Goal: Task Accomplishment & Management: Manage account settings

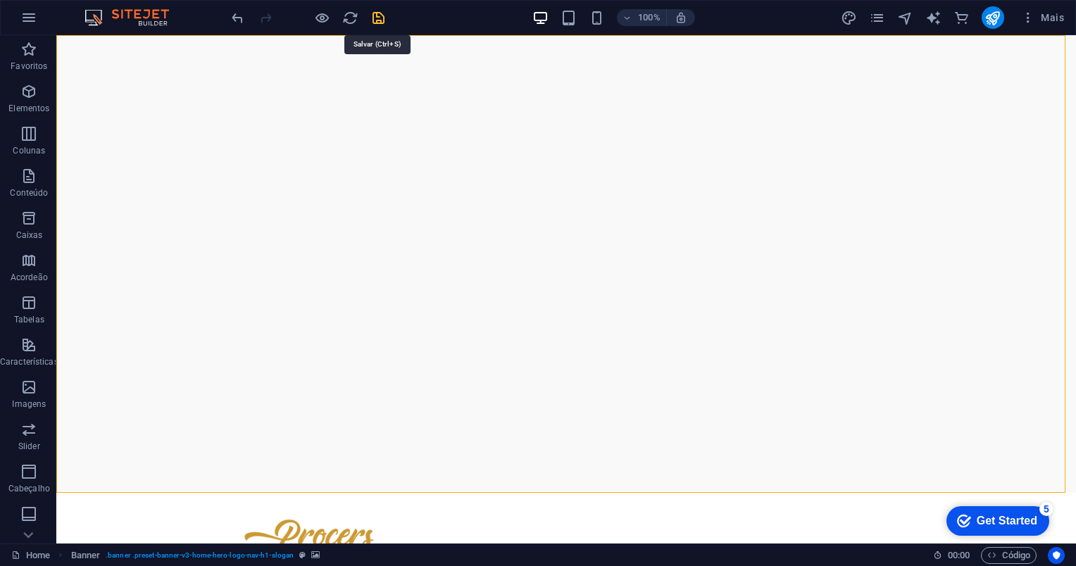
click at [377, 17] on icon "save" at bounding box center [378, 18] width 16 height 16
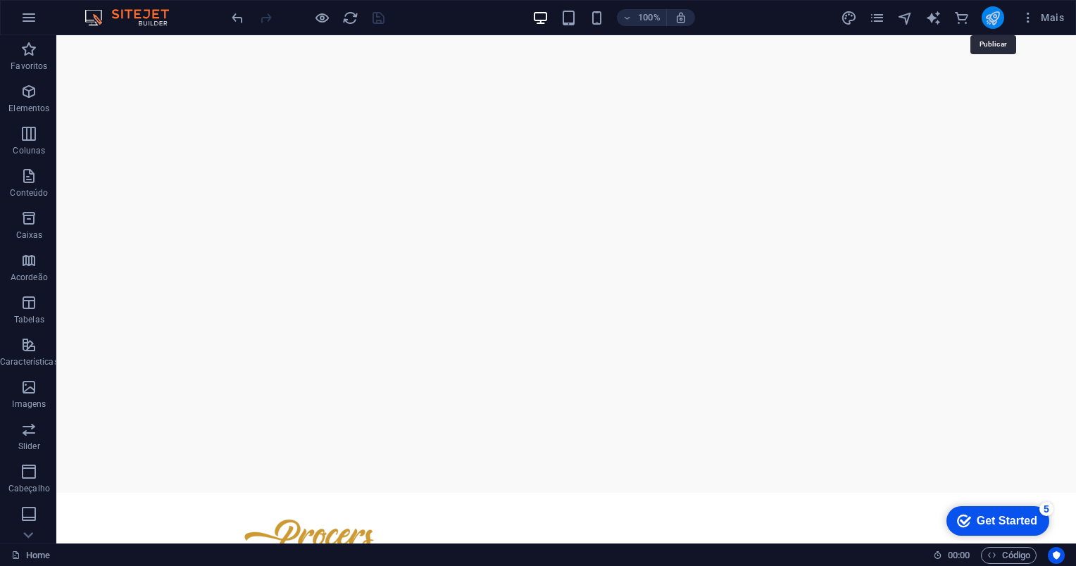
click at [990, 22] on icon "publish" at bounding box center [992, 18] width 16 height 16
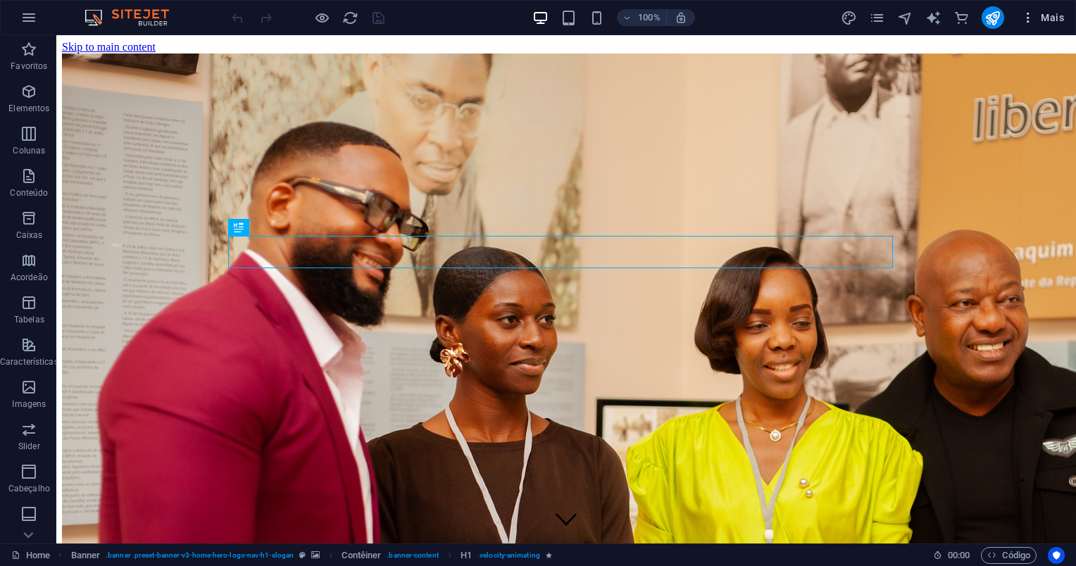
click at [1054, 21] on span "Mais" at bounding box center [1042, 18] width 43 height 14
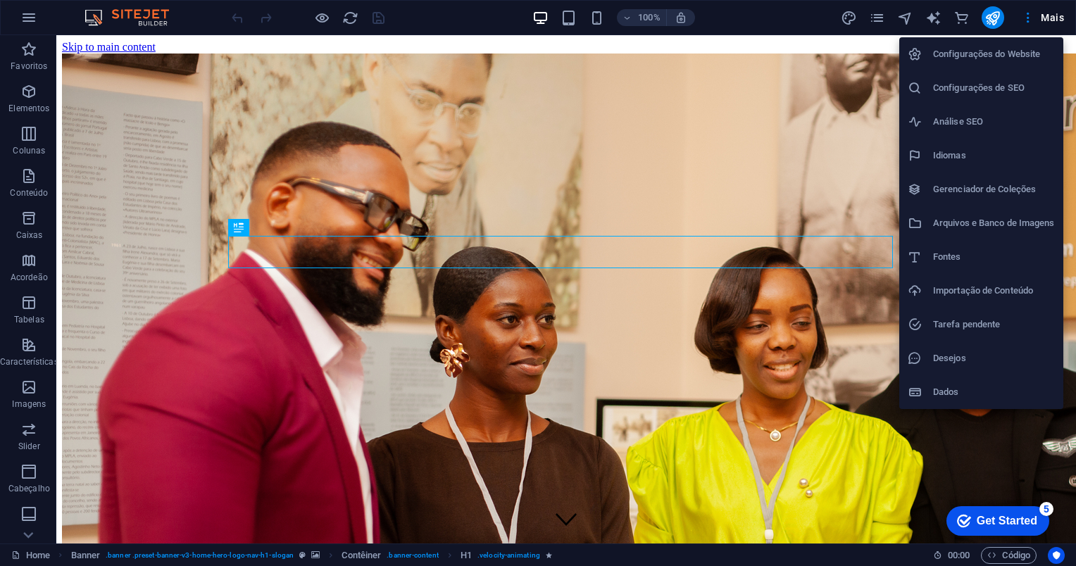
click at [1021, 49] on h6 "Configurações do Website" at bounding box center [994, 54] width 122 height 17
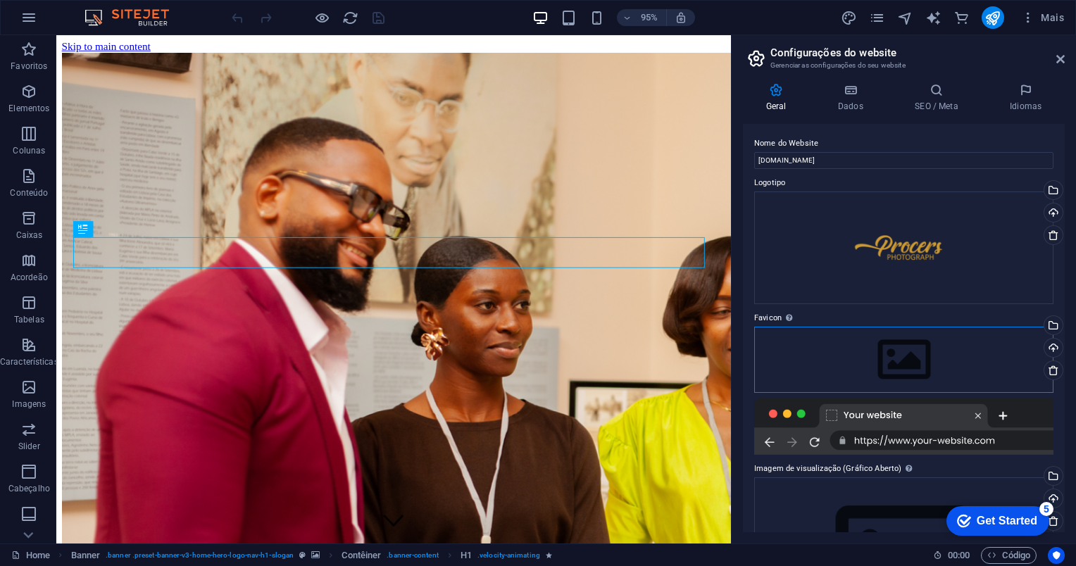
click at [907, 361] on div "Arraste os arquivos aqui, clique para escolher os arquivos ou selecione os arqu…" at bounding box center [903, 360] width 299 height 66
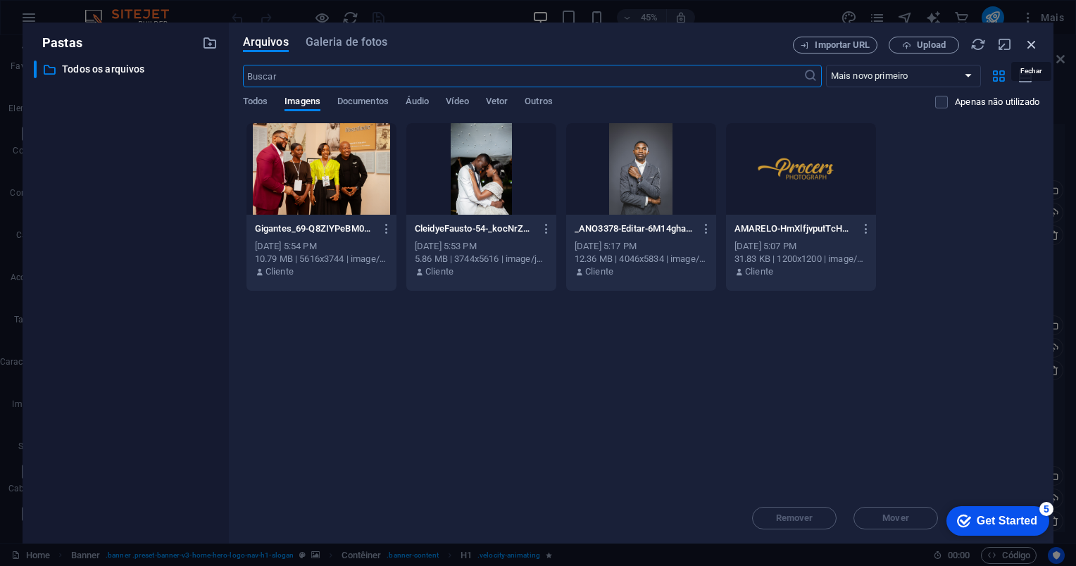
click at [1031, 44] on icon "button" at bounding box center [1031, 44] width 15 height 15
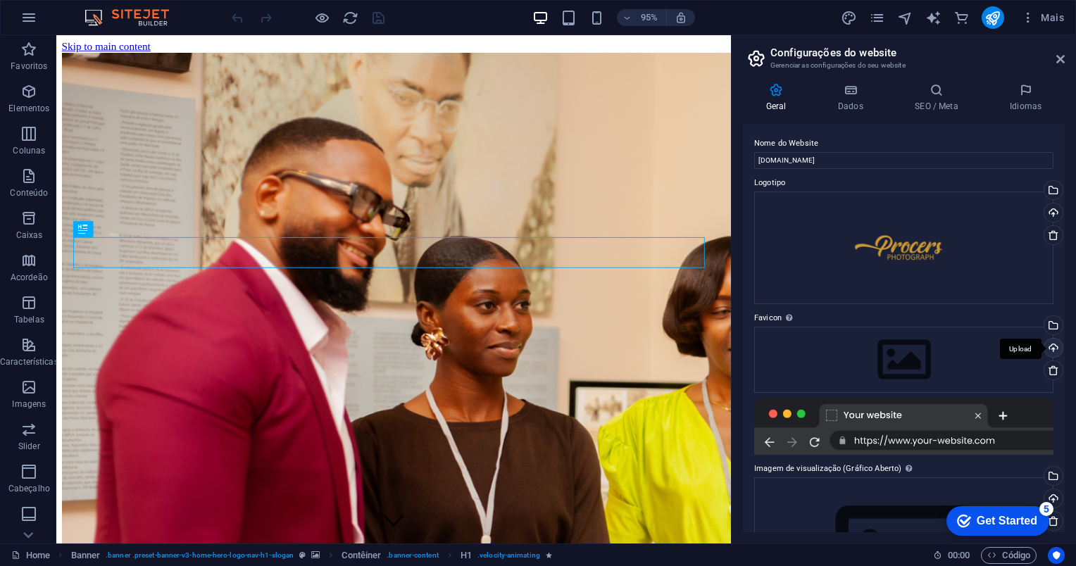
click at [1049, 348] on div "Upload" at bounding box center [1051, 349] width 21 height 21
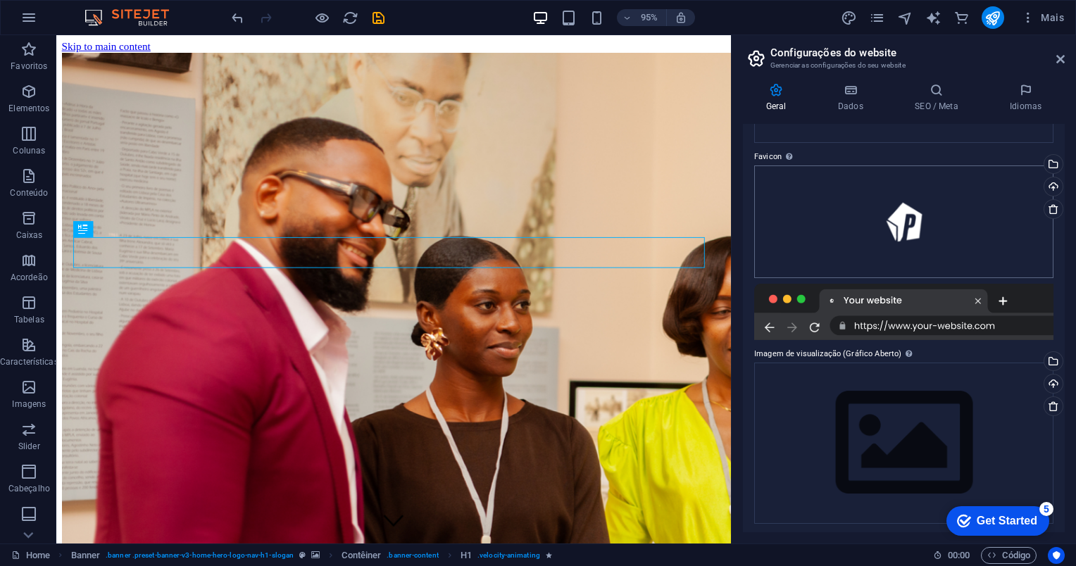
scroll to position [163, 0]
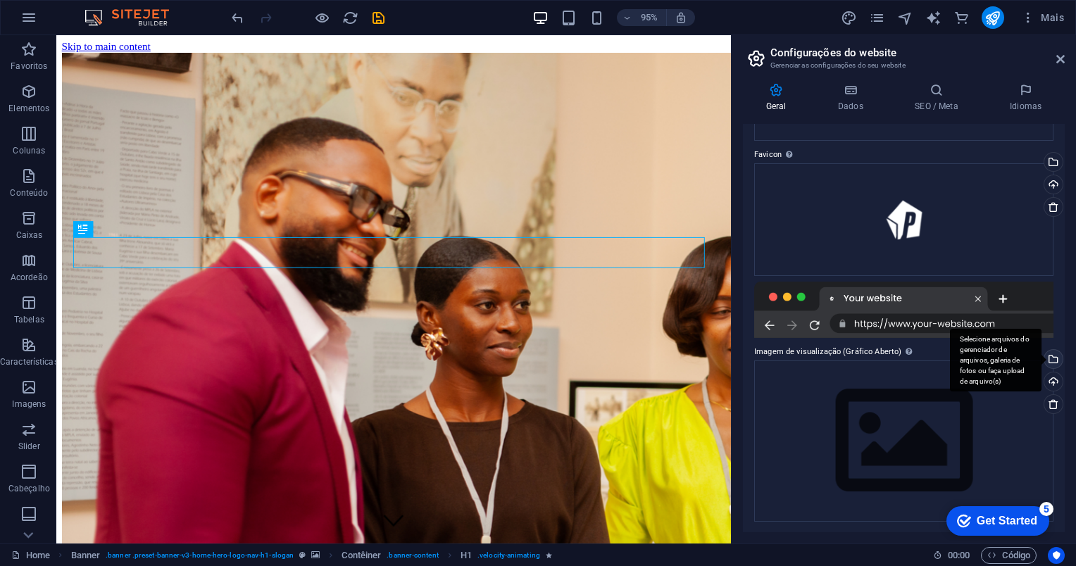
click at [1051, 358] on div "Selecione arquivos do gerenciador de arquivos, galeria de fotos ou faça upload …" at bounding box center [1051, 360] width 21 height 21
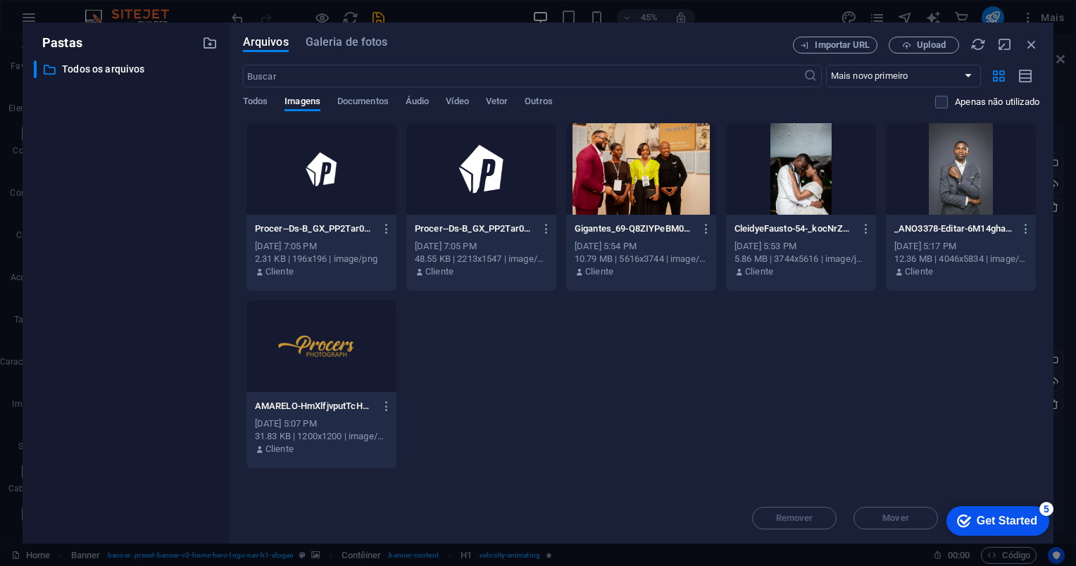
click at [301, 351] on div at bounding box center [321, 347] width 150 height 92
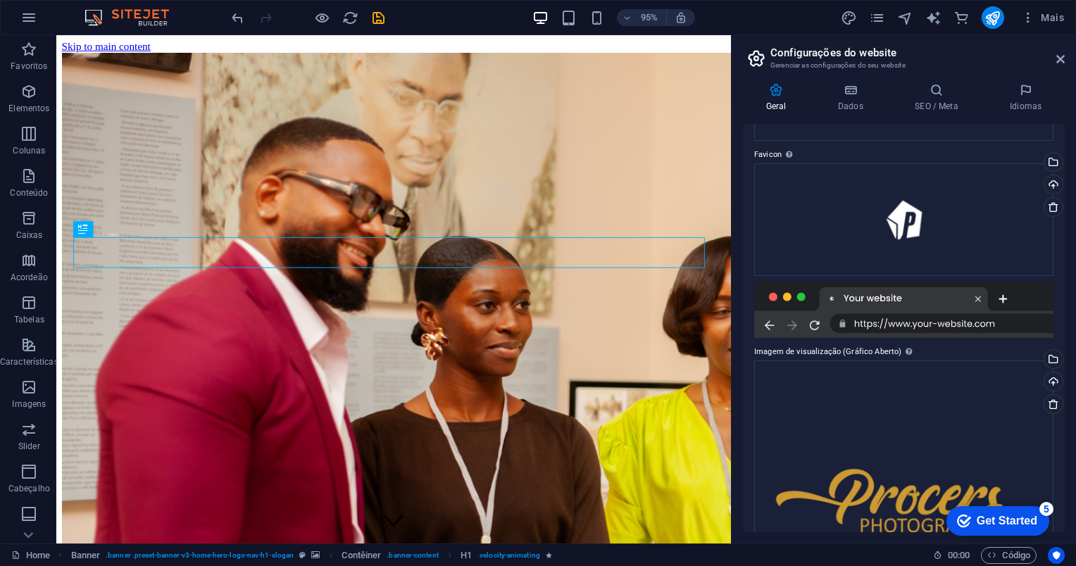
scroll to position [0, 0]
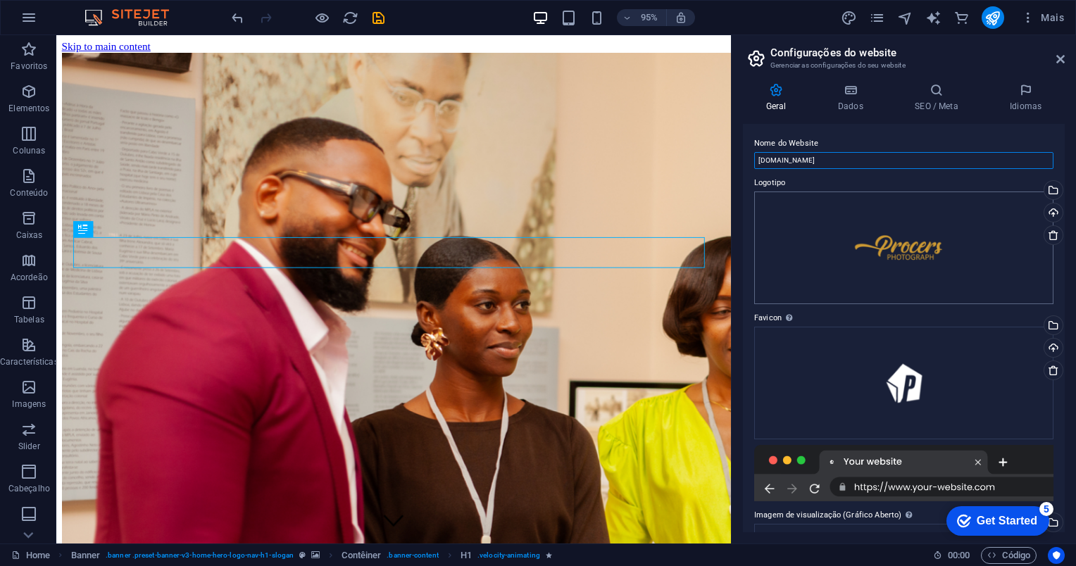
drag, startPoint x: 848, startPoint y: 161, endPoint x: 902, endPoint y: 205, distance: 70.6
click at [783, 163] on input "procers.com" at bounding box center [903, 160] width 299 height 17
click at [838, 163] on input "procers.com" at bounding box center [903, 160] width 299 height 17
click at [857, 91] on icon at bounding box center [849, 90] width 71 height 14
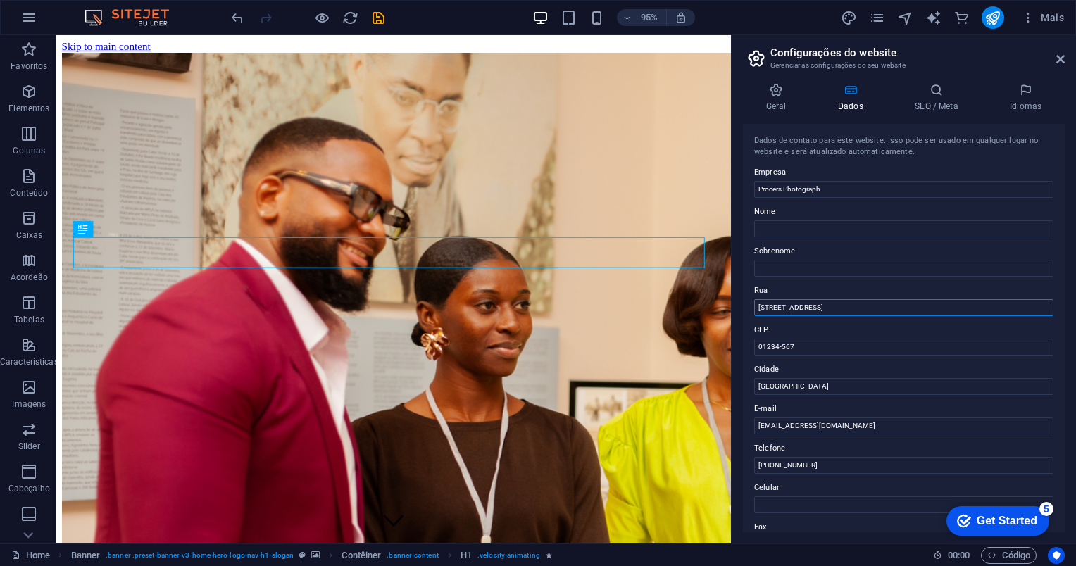
drag, startPoint x: 811, startPoint y: 307, endPoint x: 730, endPoint y: 309, distance: 81.0
click at [731, 309] on aside "Configurações do website Gerenciar as configurações do seu website Geral Dados …" at bounding box center [903, 289] width 345 height 508
paste input "Zango 0, Vida Pacífica, Zona 2, Bloco 10, Edif. da Cuca, Apto 407, 4º Andar"
type input "Zango 0, Vida Pacífica, Zona 2, Bloco 10, Edif. da Cuca, Apto 407, 4º Andar"
drag, startPoint x: 811, startPoint y: 386, endPoint x: 734, endPoint y: 386, distance: 77.4
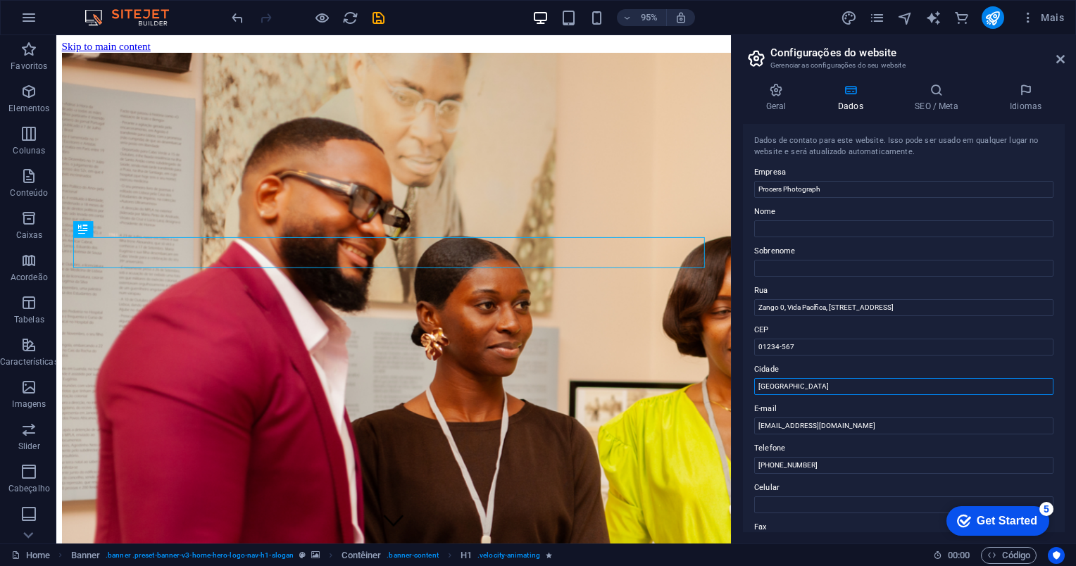
click at [734, 386] on aside "Configurações do website Gerenciar as configurações do seu website Geral Dados …" at bounding box center [903, 289] width 345 height 508
type input "Luanda"
drag, startPoint x: 869, startPoint y: 381, endPoint x: 750, endPoint y: 362, distance: 120.5
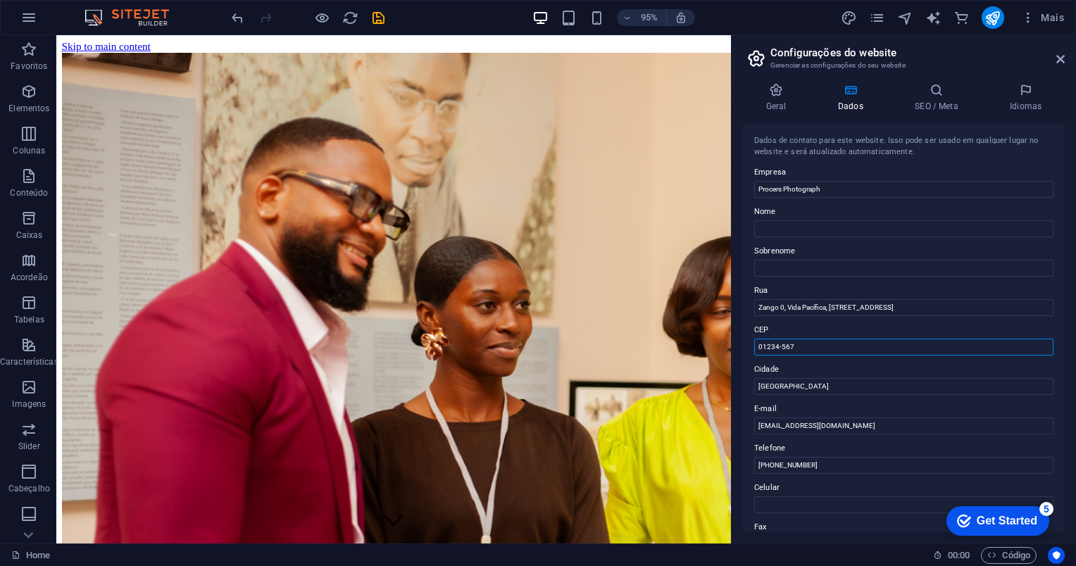
click at [839, 351] on input "01234-567" at bounding box center [903, 347] width 299 height 17
type input "0"
click at [943, 87] on icon at bounding box center [936, 90] width 89 height 14
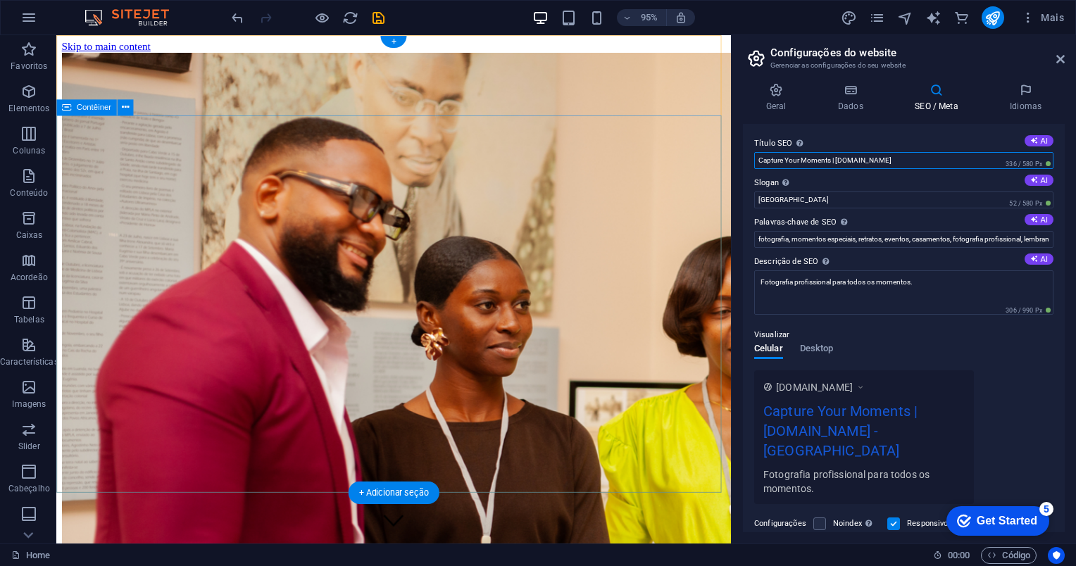
drag, startPoint x: 941, startPoint y: 199, endPoint x: 745, endPoint y: 168, distance: 198.1
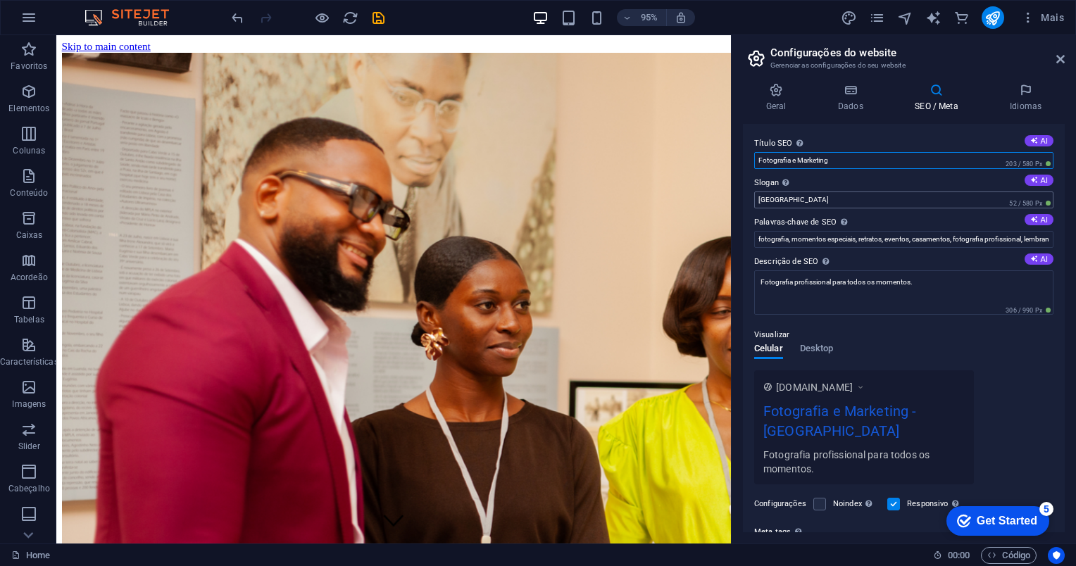
type input "Fotografia e Marketing"
click at [803, 200] on input "Berlin" at bounding box center [903, 199] width 299 height 17
type input "B"
type input "Sua marca, nossa imagem"
click at [1020, 96] on icon at bounding box center [1025, 90] width 78 height 14
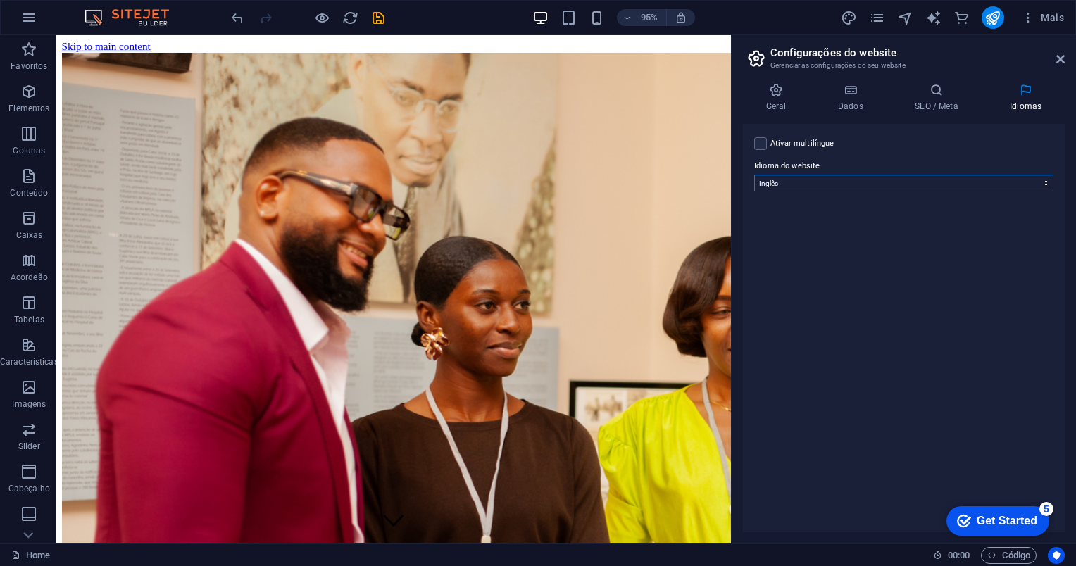
click at [871, 191] on select "Abkhazian Afar Afrikaans Akan Albanian Alemão Amharic Árabe Aragonese Armenian …" at bounding box center [903, 183] width 299 height 17
select select "130"
click at [754, 175] on select "Abkhazian Afar Afrikaans Akan Albanian Alemão Amharic Árabe Aragonese Armenian …" at bounding box center [903, 183] width 299 height 17
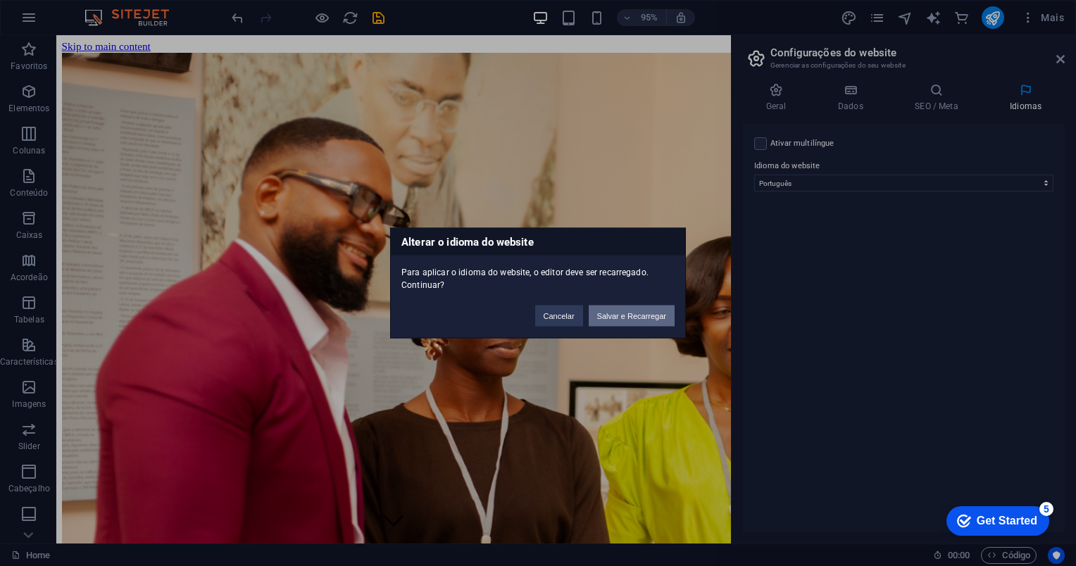
click at [642, 315] on button "Salvar e Recarregar" at bounding box center [632, 316] width 86 height 21
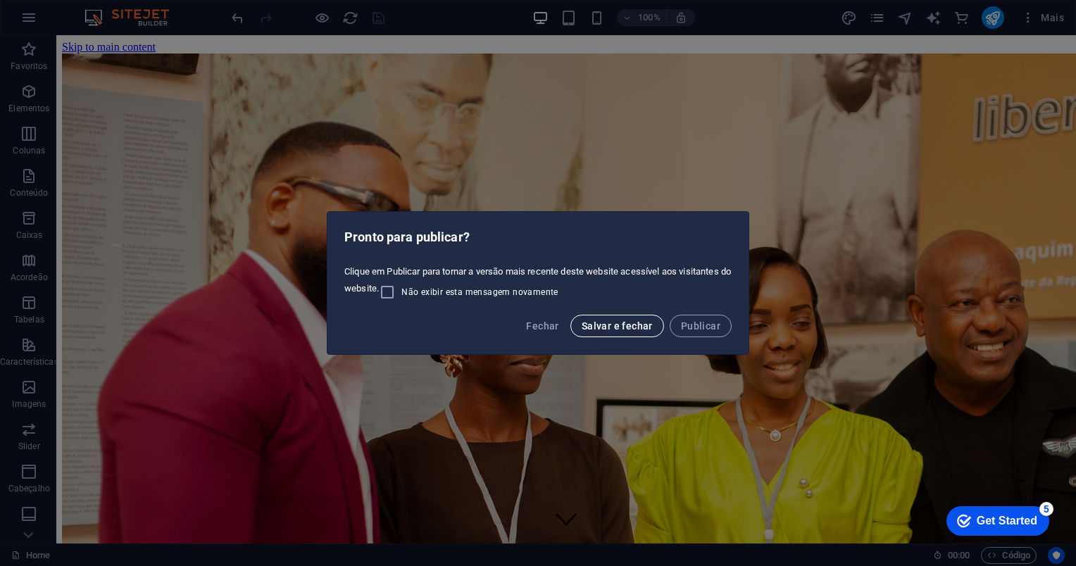
click at [631, 326] on span "Salvar e fechar" at bounding box center [616, 325] width 71 height 11
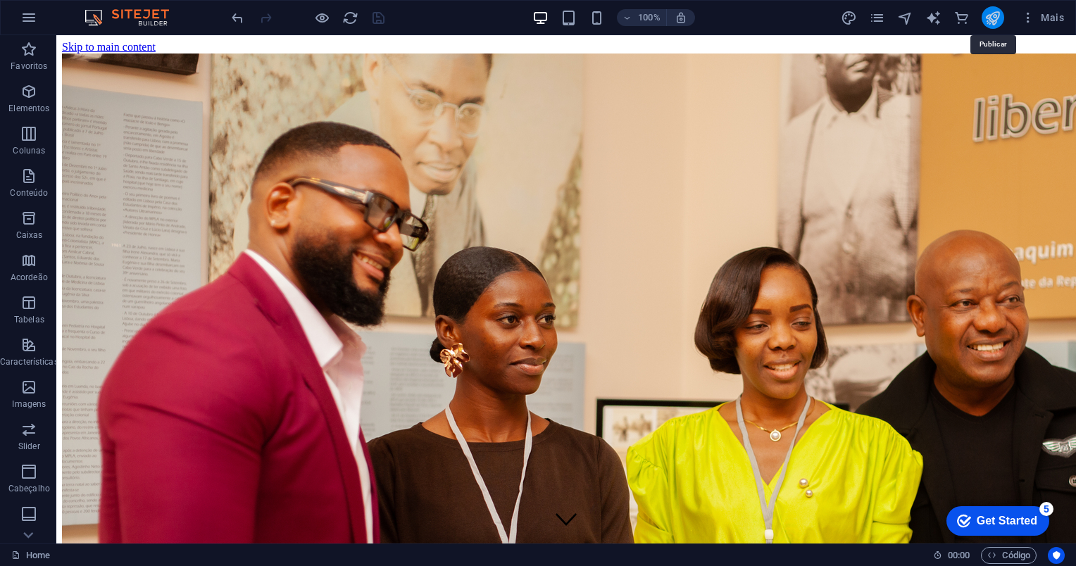
click at [993, 20] on icon "publish" at bounding box center [992, 18] width 16 height 16
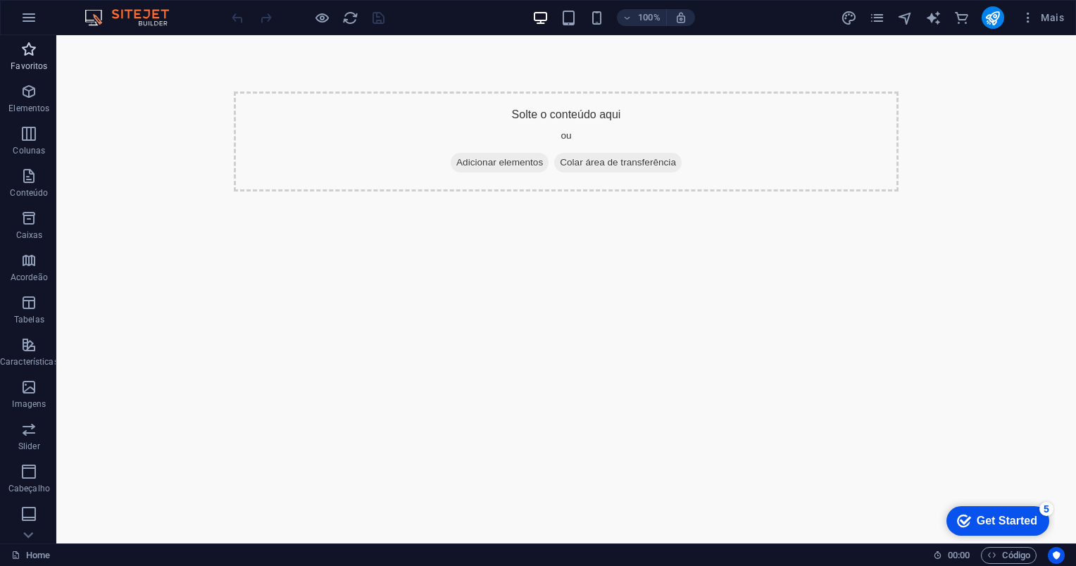
click at [34, 58] on span "Favoritos" at bounding box center [29, 58] width 58 height 34
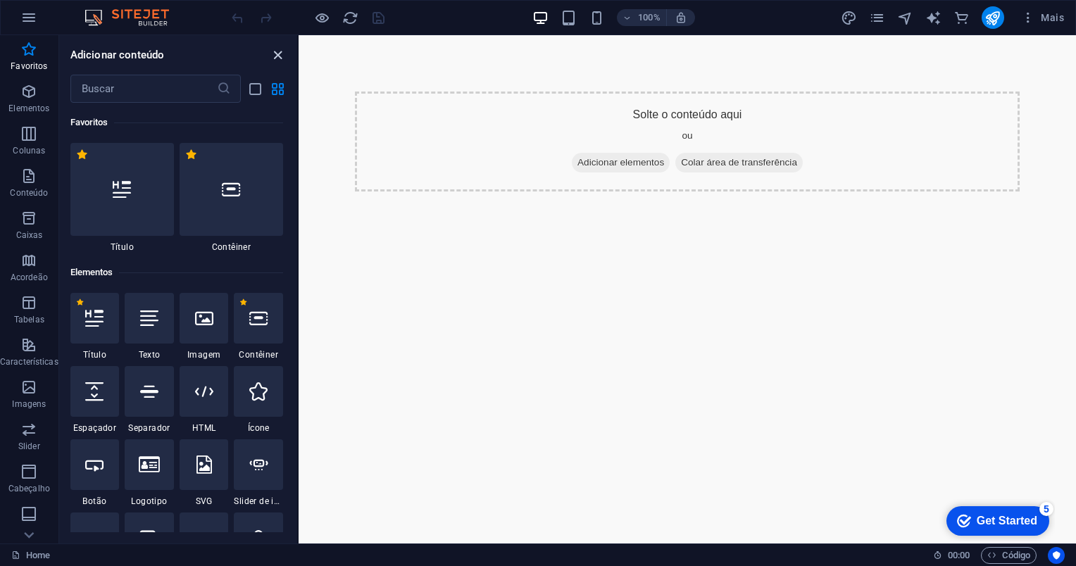
click at [279, 56] on icon "close panel" at bounding box center [278, 55] width 16 height 16
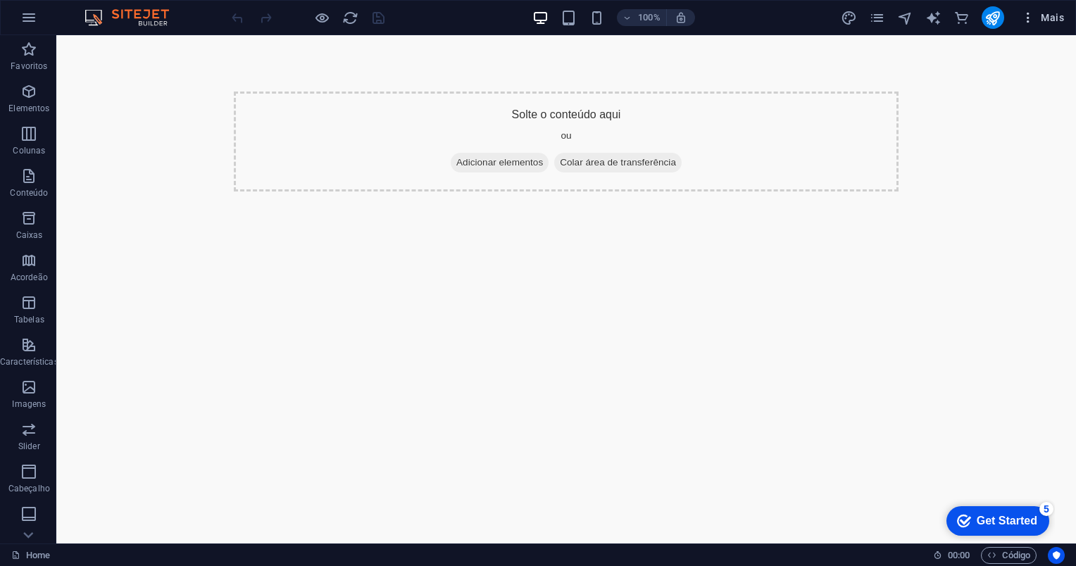
click at [1057, 22] on span "Mais" at bounding box center [1042, 18] width 43 height 14
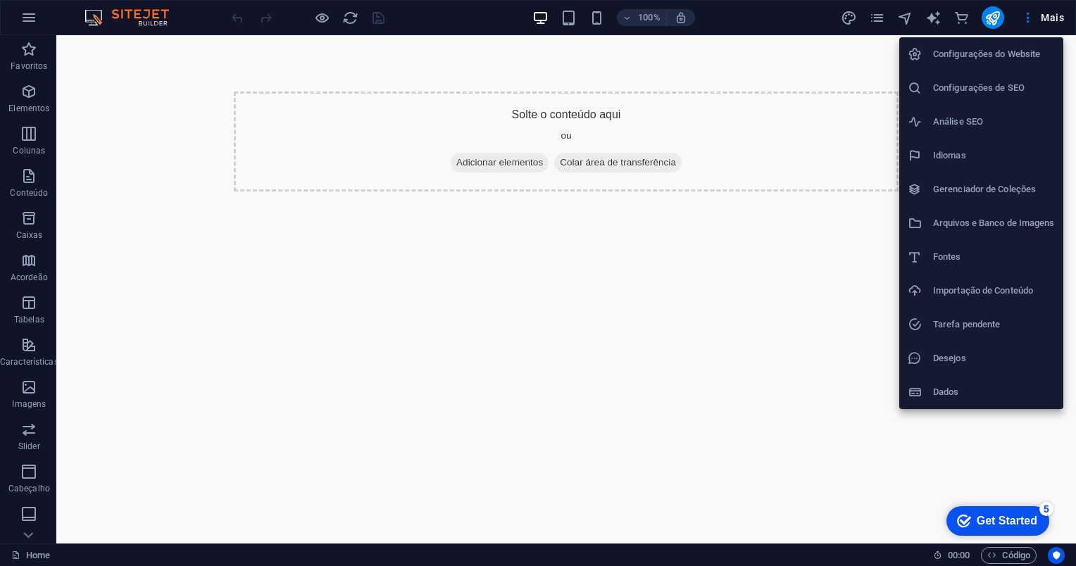
click at [1002, 226] on h6 "Arquivos e Banco de Imagens" at bounding box center [994, 223] width 122 height 17
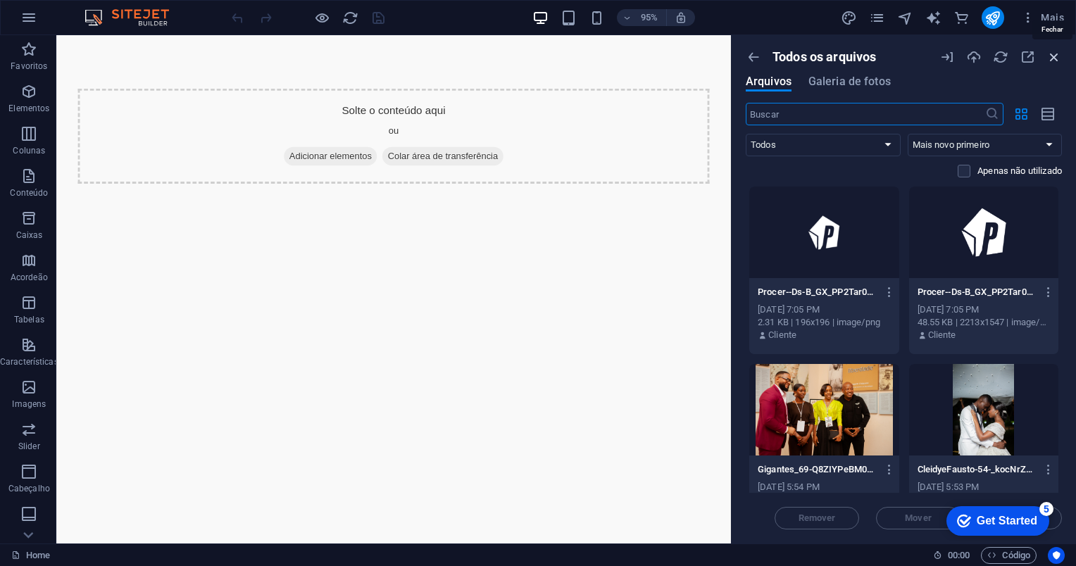
click at [1051, 54] on icon "button" at bounding box center [1053, 56] width 15 height 15
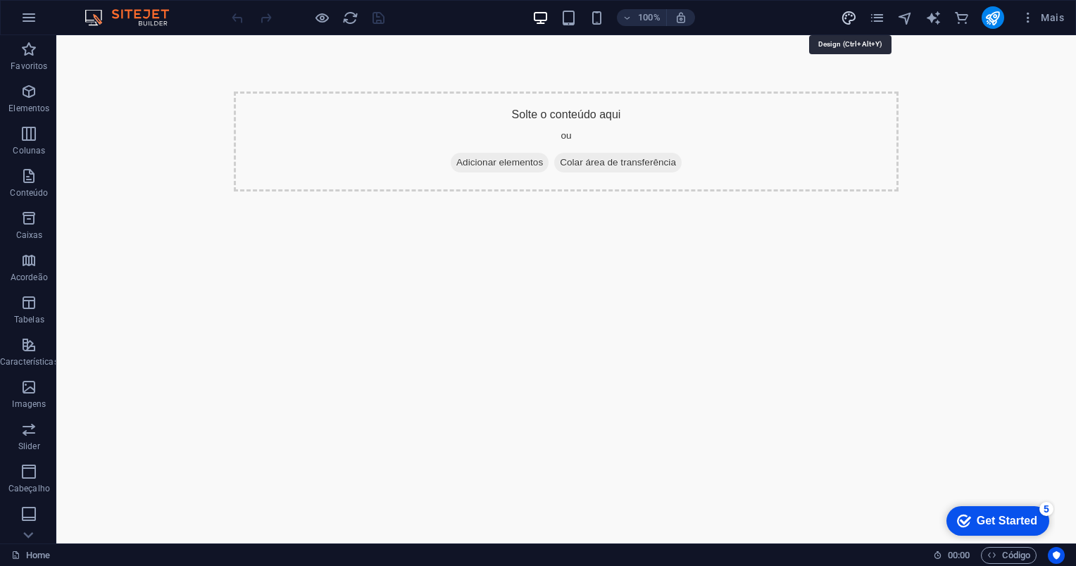
click at [850, 18] on icon "design" at bounding box center [849, 18] width 16 height 16
select select "px"
select select "200"
select select "px"
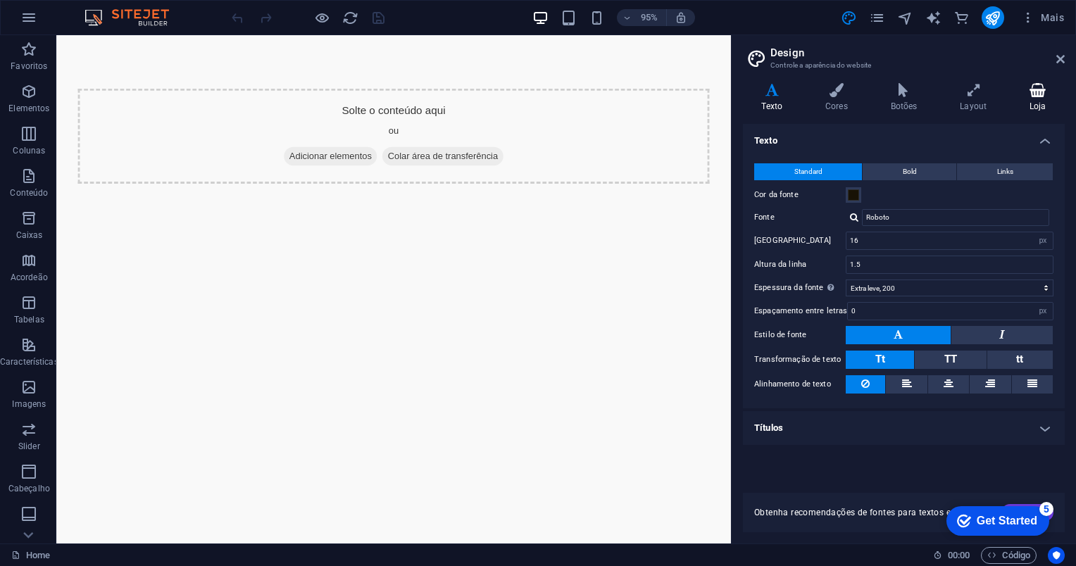
click at [1042, 99] on h4 "Loja" at bounding box center [1038, 98] width 54 height 30
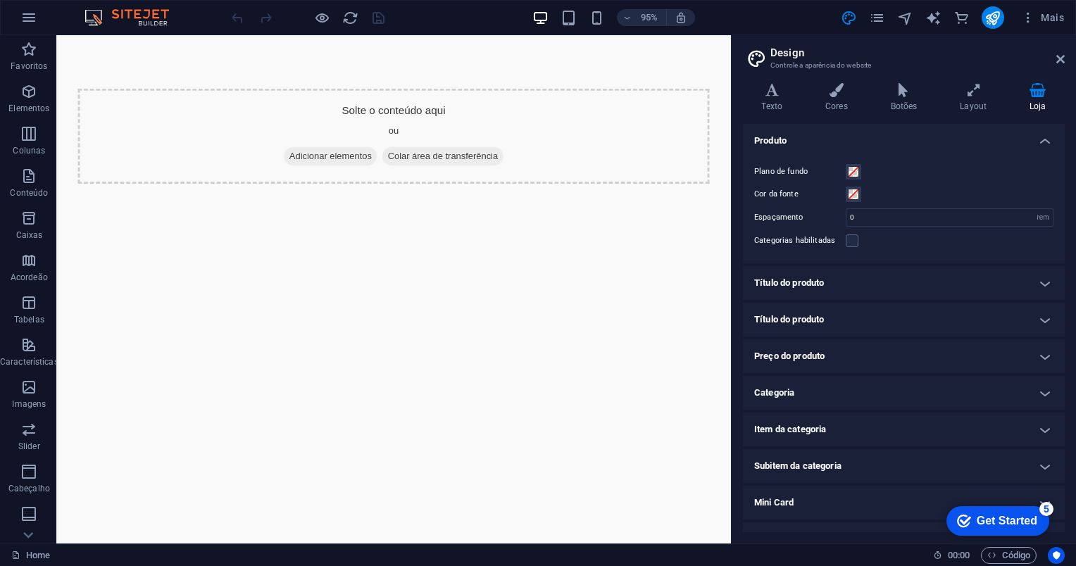
click at [1042, 99] on h4 "Loja" at bounding box center [1038, 98] width 54 height 30
click at [977, 106] on h4 "Layout" at bounding box center [976, 98] width 70 height 30
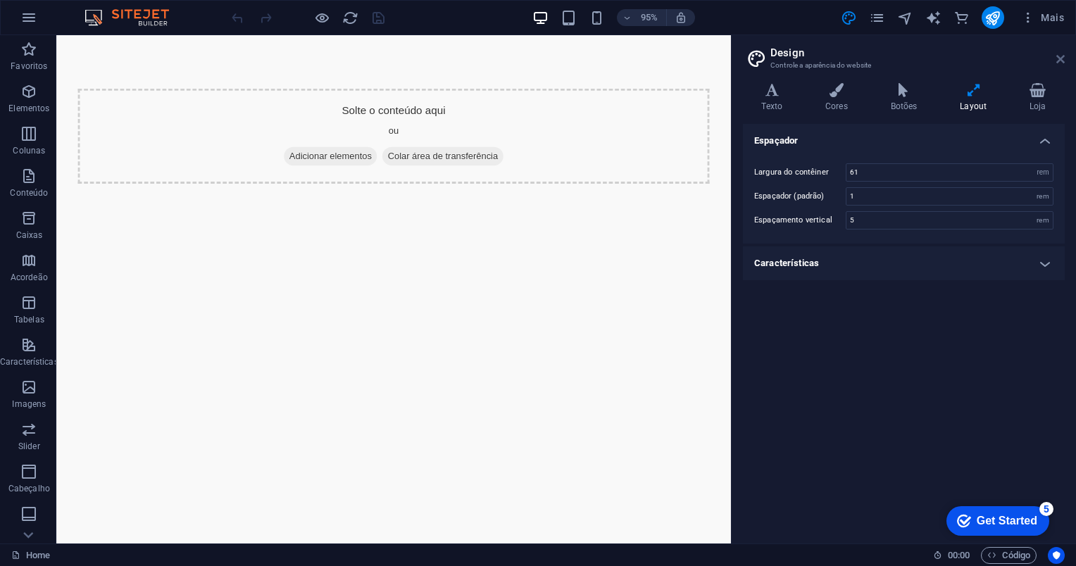
drag, startPoint x: 1059, startPoint y: 55, endPoint x: 1002, endPoint y: 20, distance: 67.0
click at [1059, 55] on icon at bounding box center [1060, 59] width 8 height 11
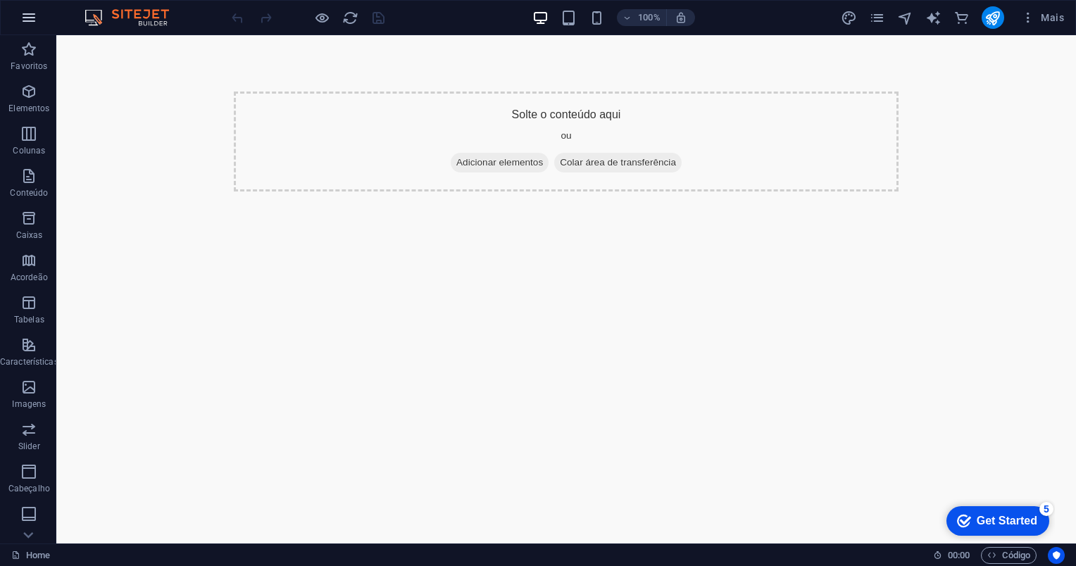
click at [27, 16] on icon "button" at bounding box center [28, 17] width 17 height 17
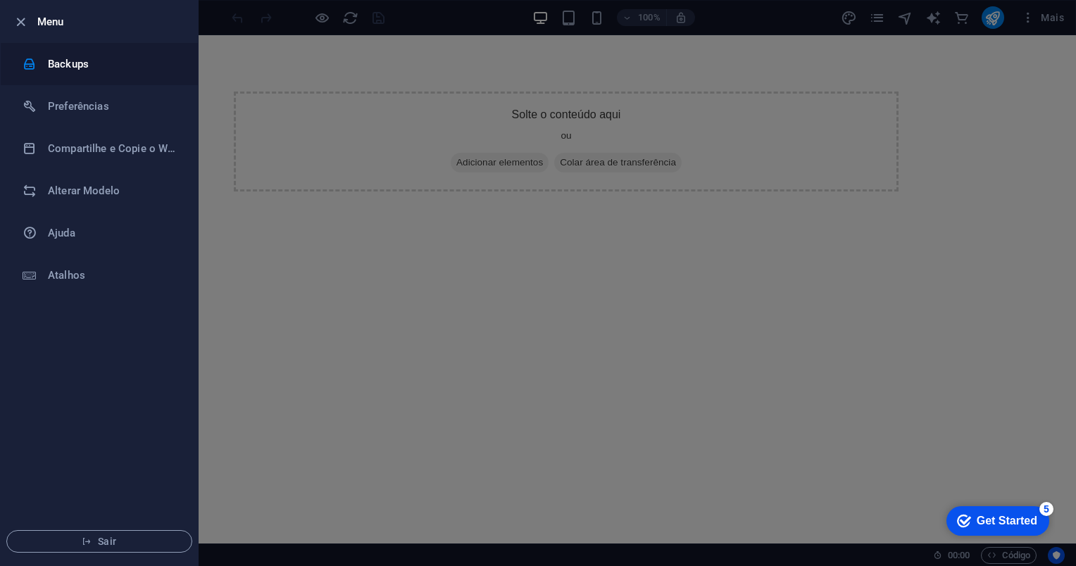
click at [89, 72] on h6 "Backups" at bounding box center [113, 64] width 130 height 17
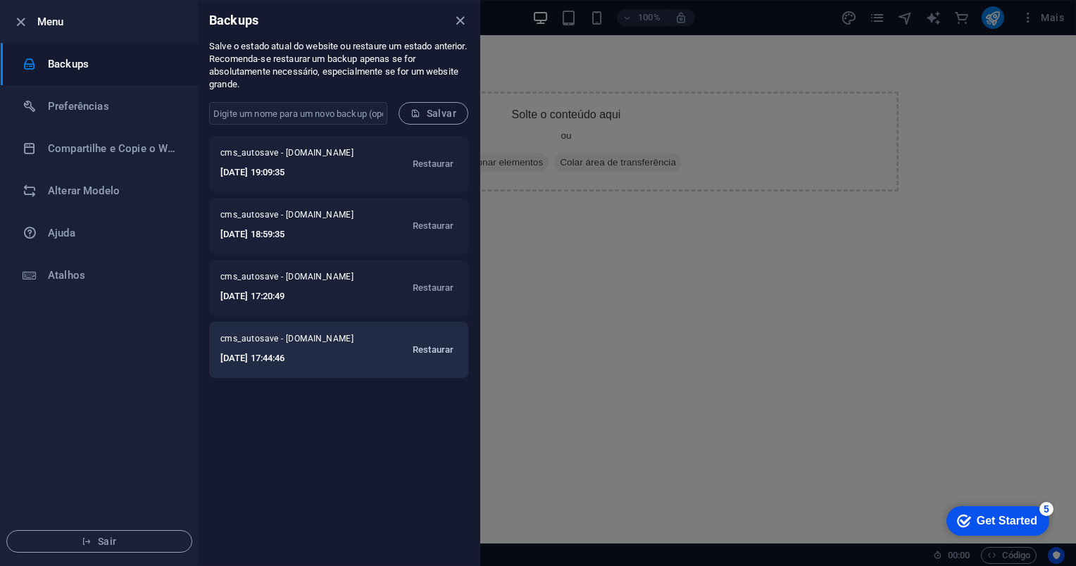
click at [436, 350] on span "Restaurar" at bounding box center [433, 349] width 41 height 17
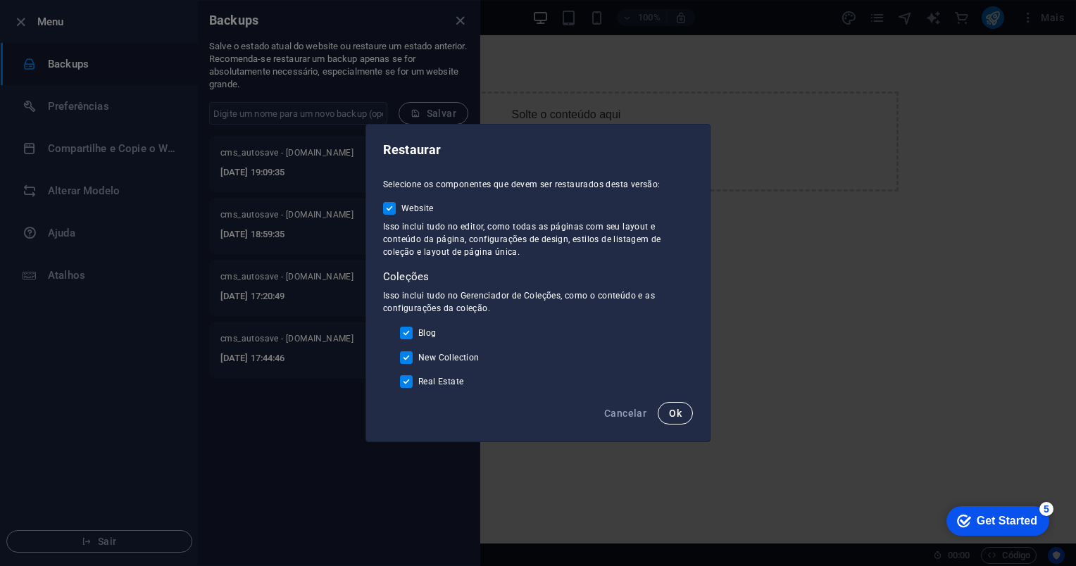
click at [676, 415] on span "Ok" at bounding box center [675, 413] width 13 height 11
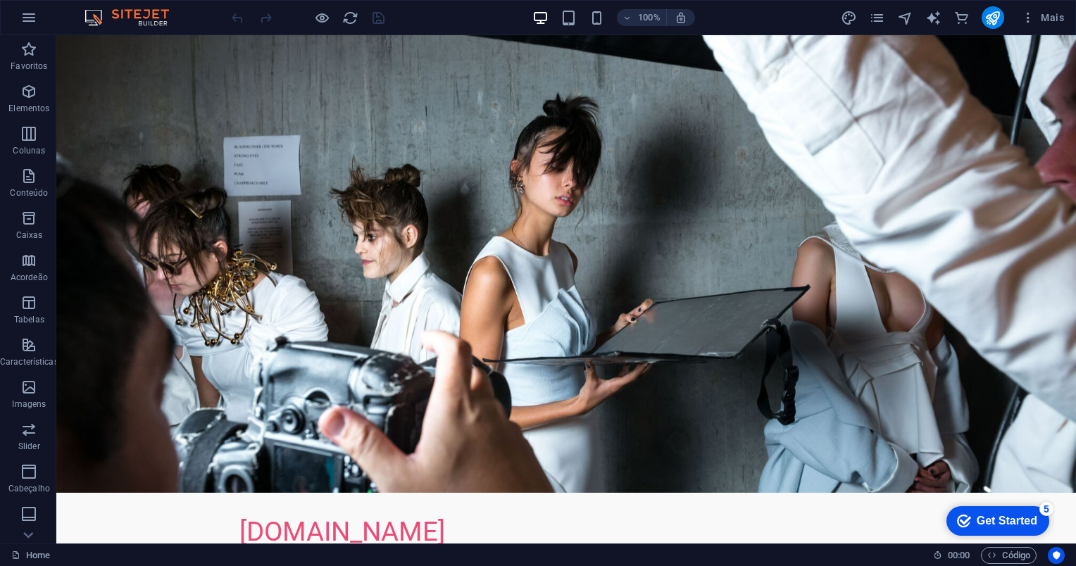
scroll to position [167, 0]
click at [23, 476] on icon "button" at bounding box center [28, 473] width 17 height 17
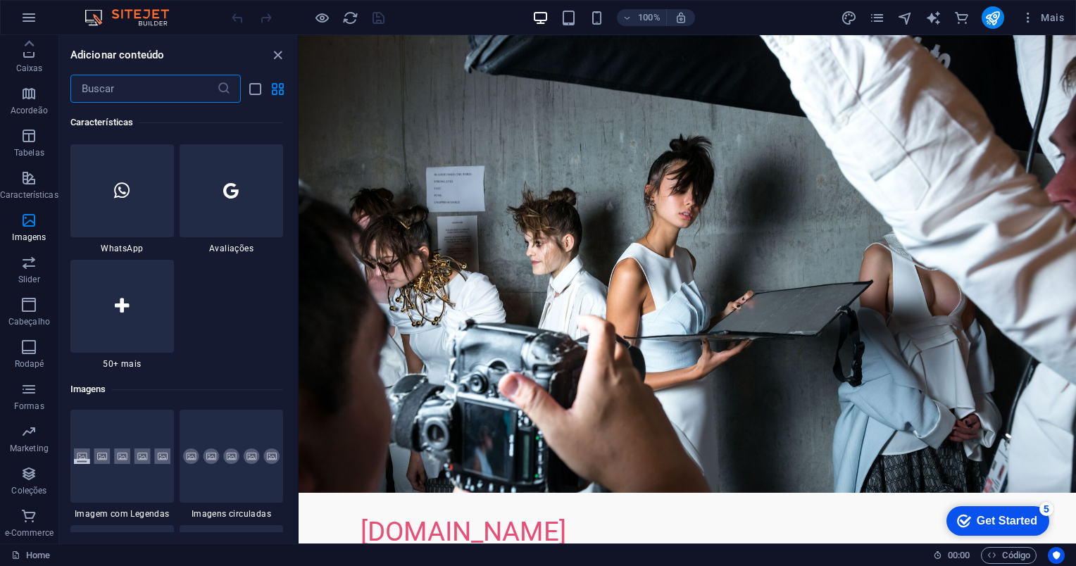
scroll to position [6762, 0]
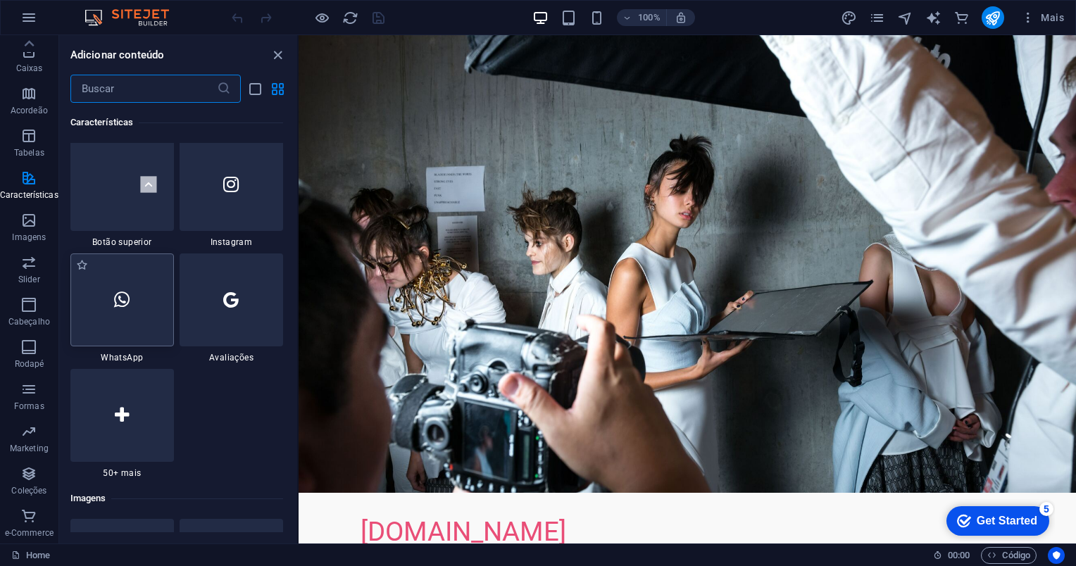
click at [115, 313] on div at bounding box center [121, 299] width 103 height 93
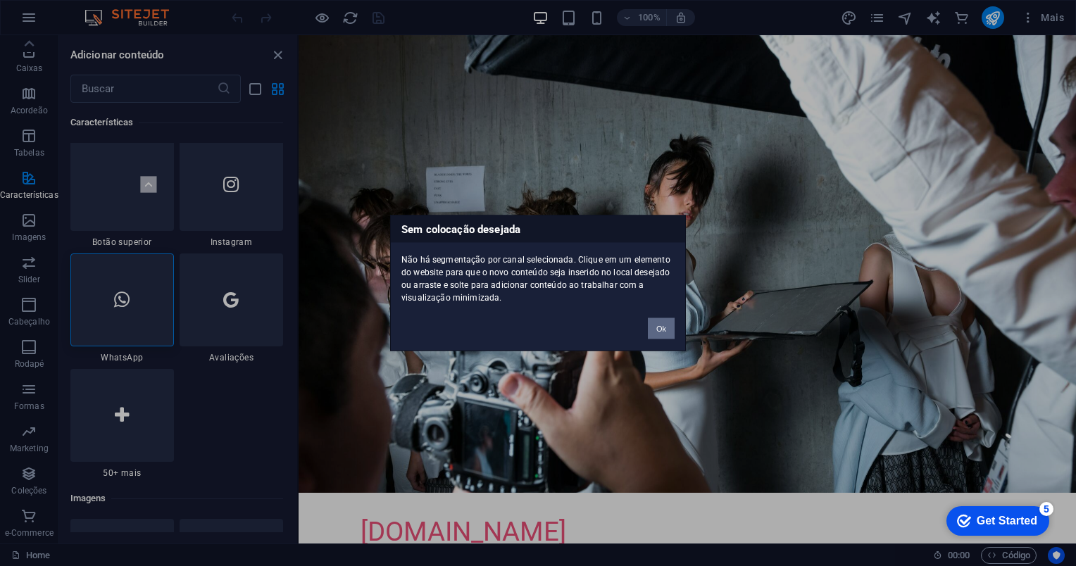
click at [665, 332] on button "Ok" at bounding box center [661, 328] width 27 height 21
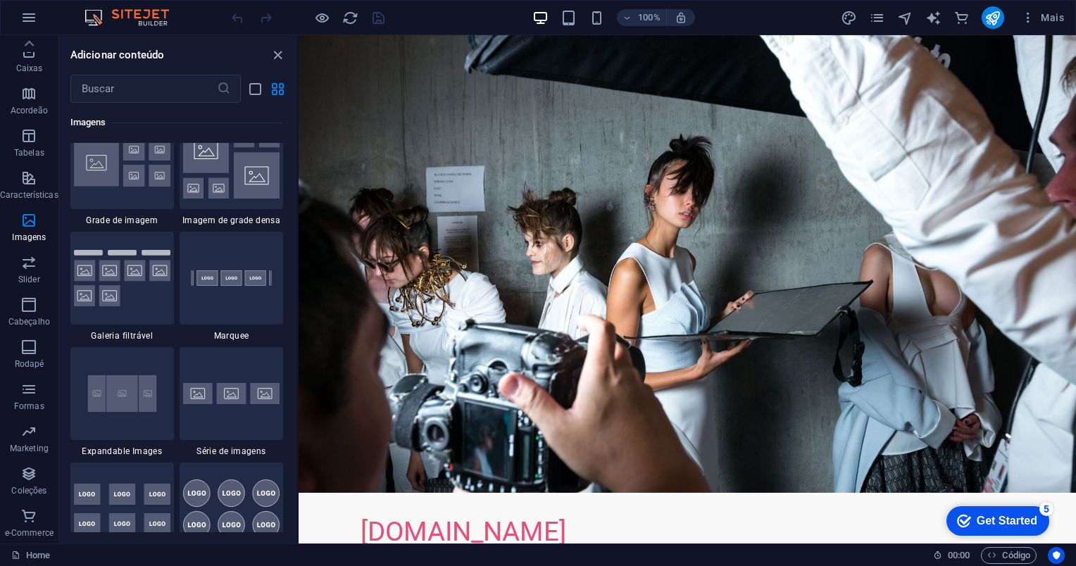
scroll to position [7114, 0]
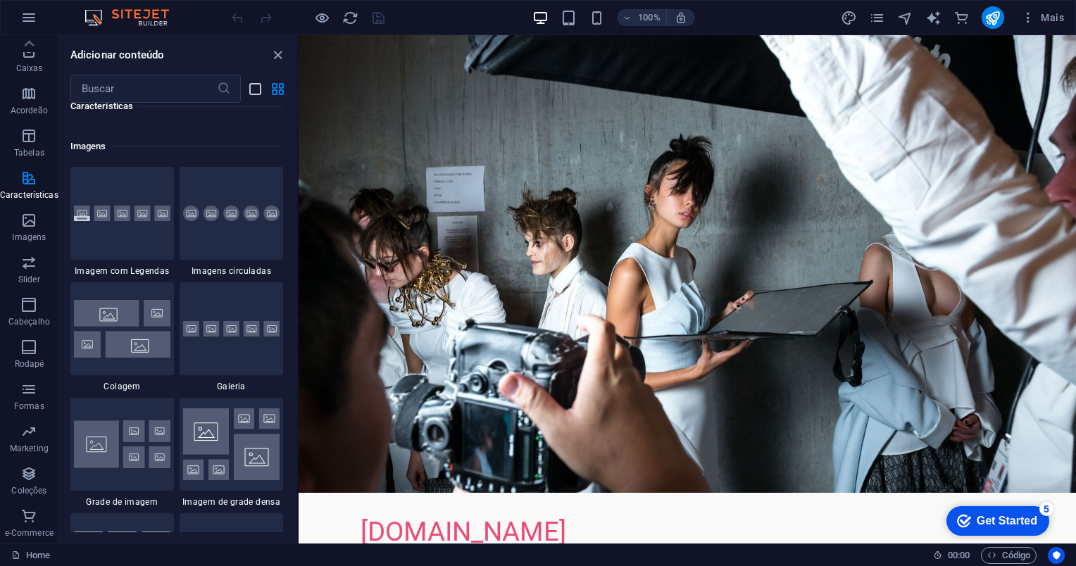
click at [256, 86] on icon "list-view" at bounding box center [255, 89] width 16 height 16
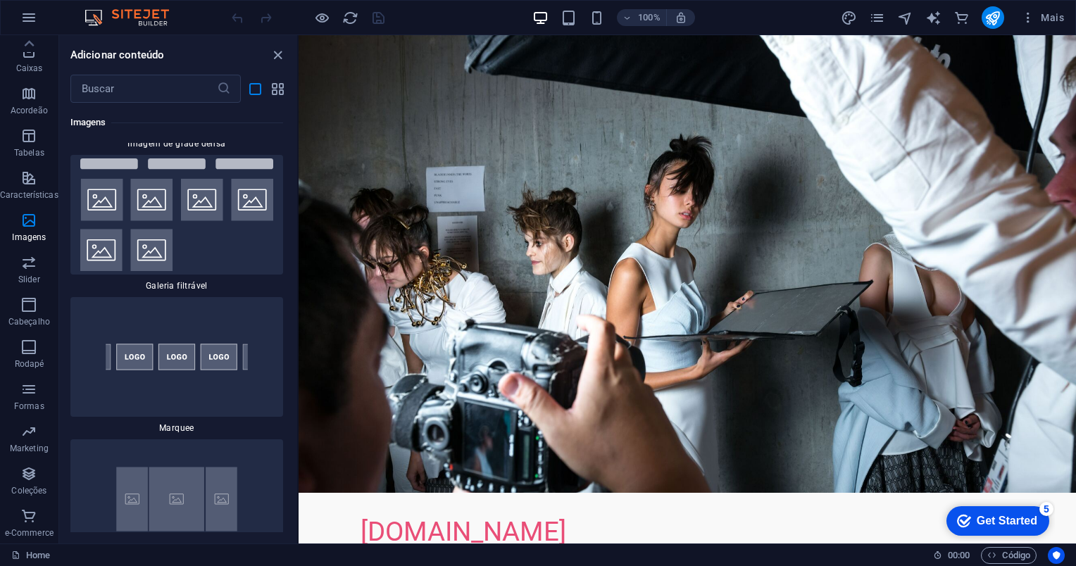
scroll to position [17653, 0]
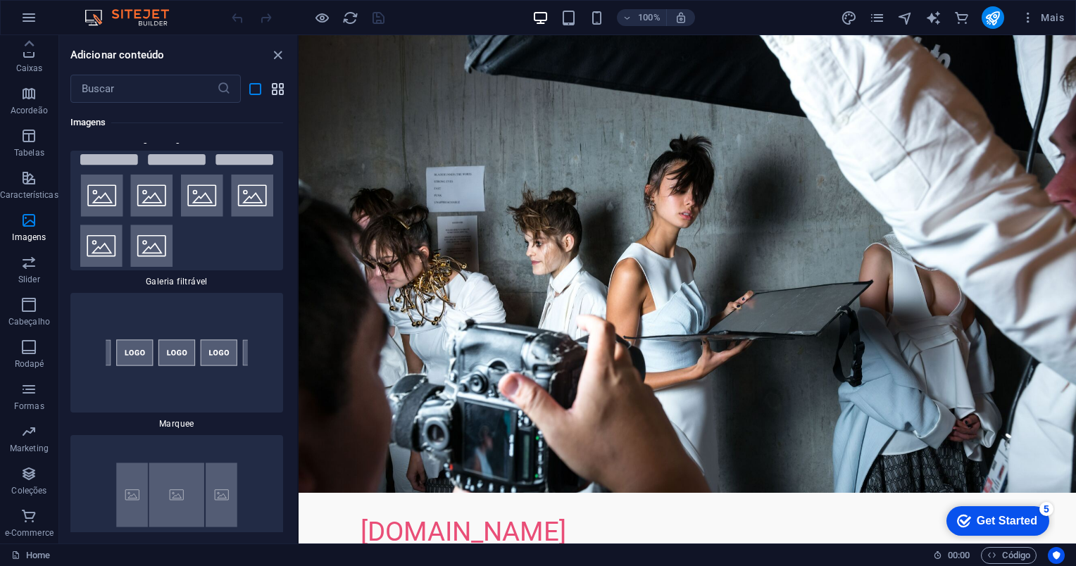
click at [279, 88] on icon "grid-view" at bounding box center [278, 89] width 16 height 16
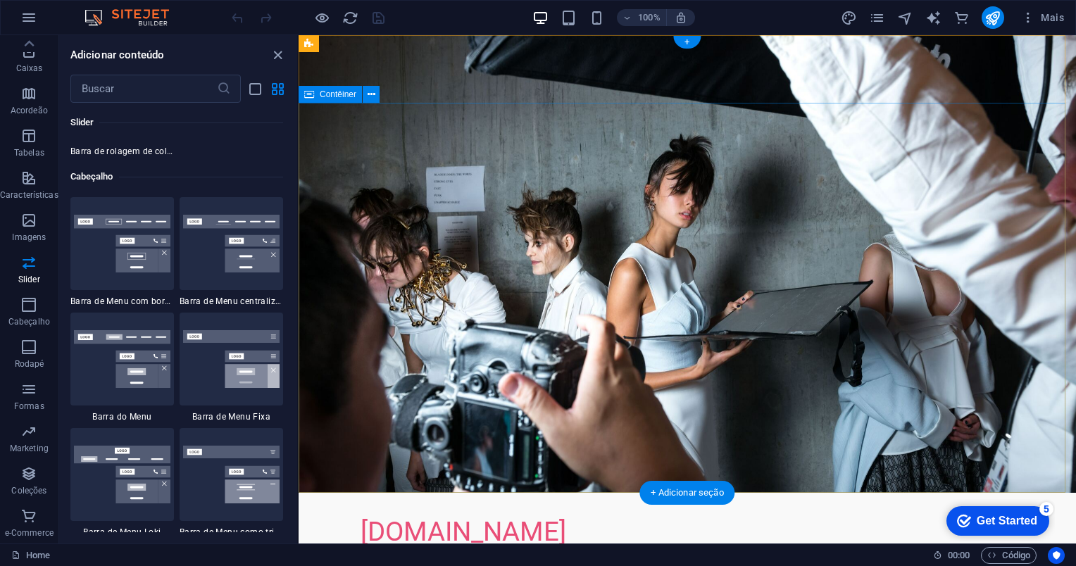
scroll to position [70, 0]
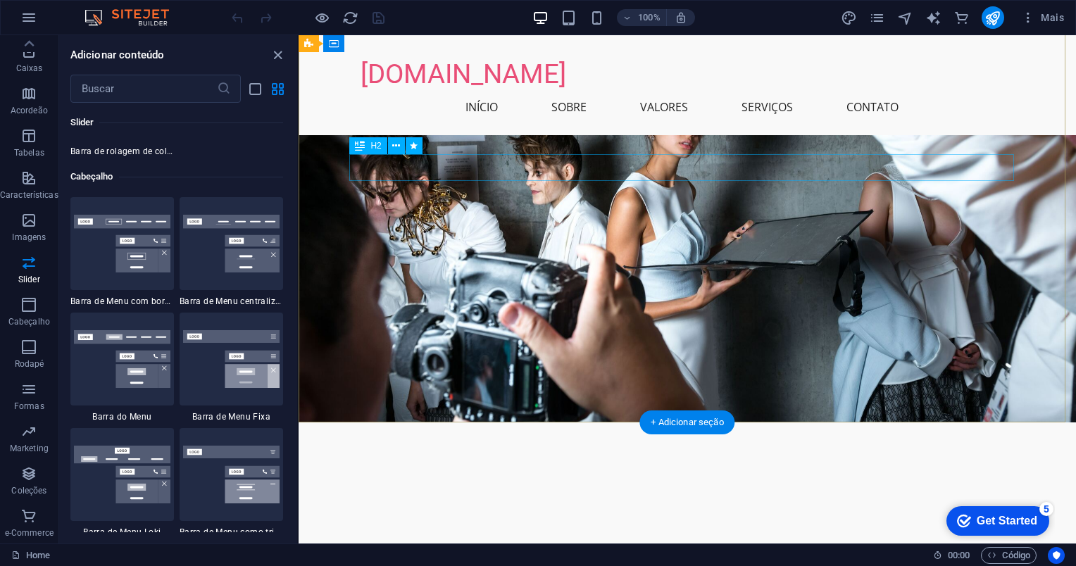
click at [372, 546] on div "Capturando suas memórias." at bounding box center [687, 559] width 665 height 27
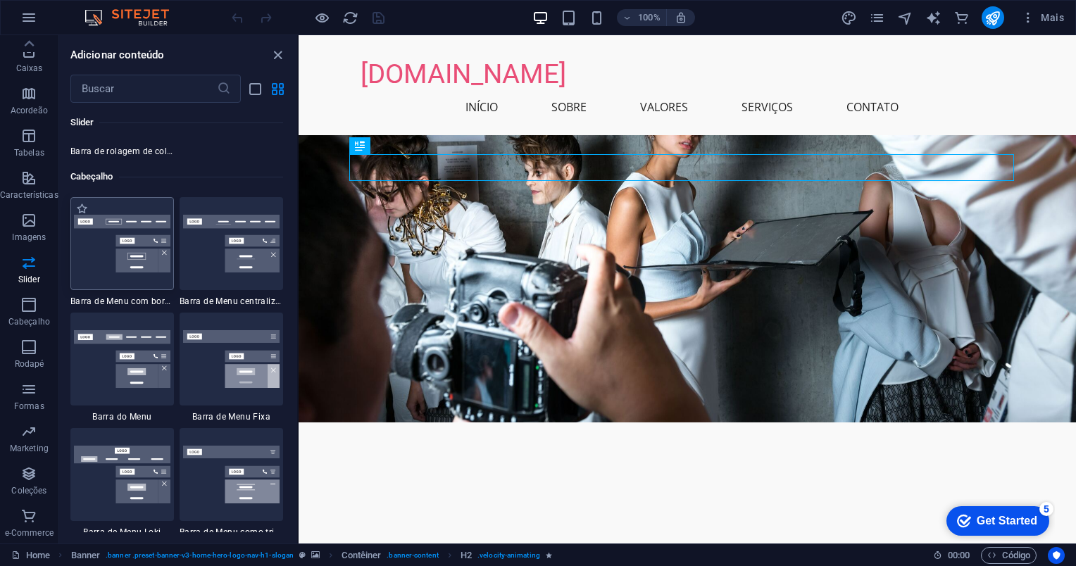
click at [104, 267] on img at bounding box center [122, 244] width 96 height 58
click at [298, 267] on div "Arraste aqui para substituir o conteúdo existente. Pressione “Ctrl” se quiser c…" at bounding box center [686, 289] width 777 height 508
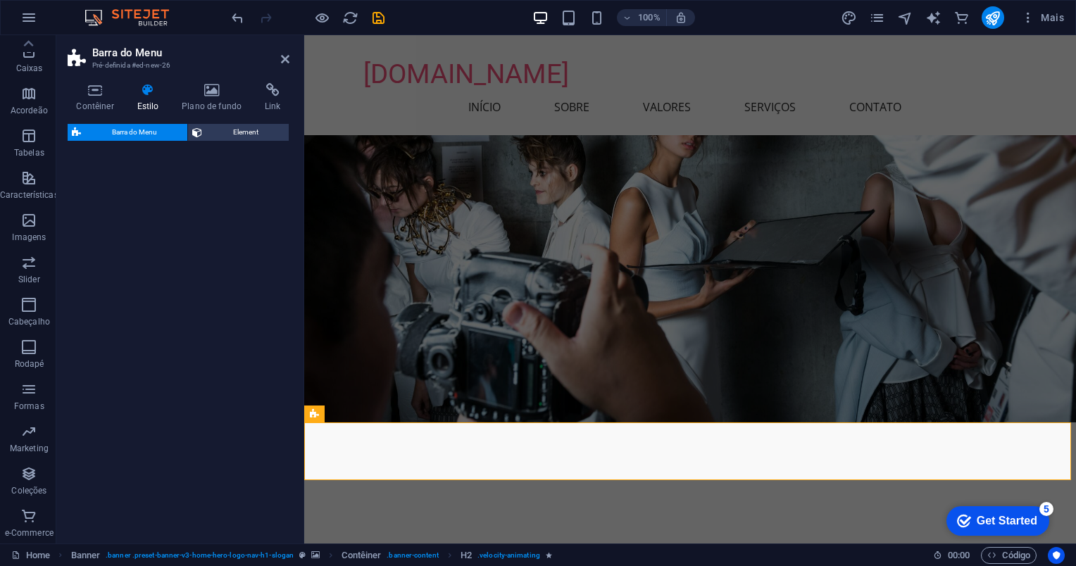
select select "rem"
select select "preset-menu-v2-border"
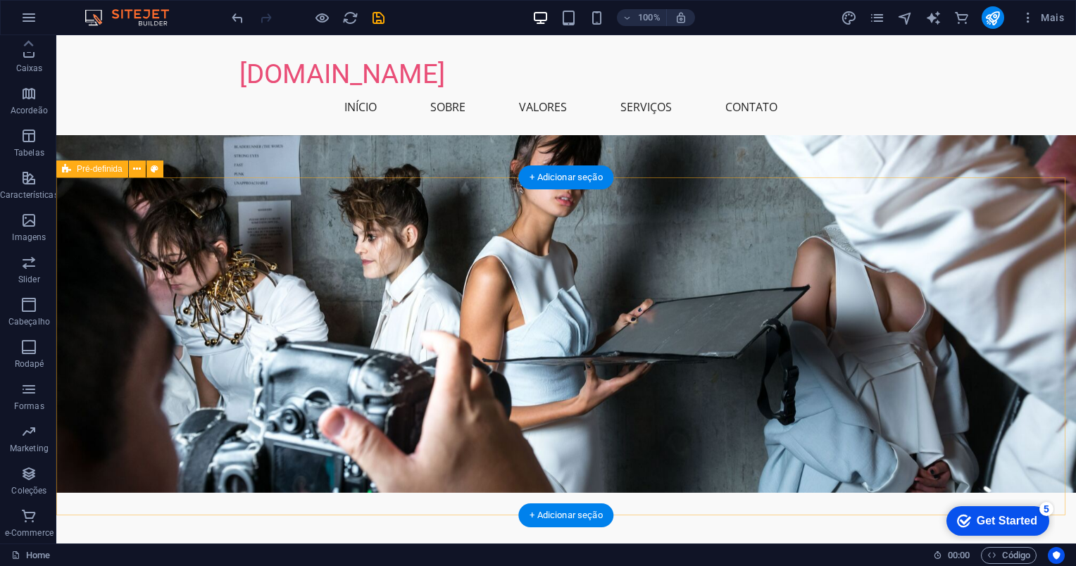
scroll to position [493, 0]
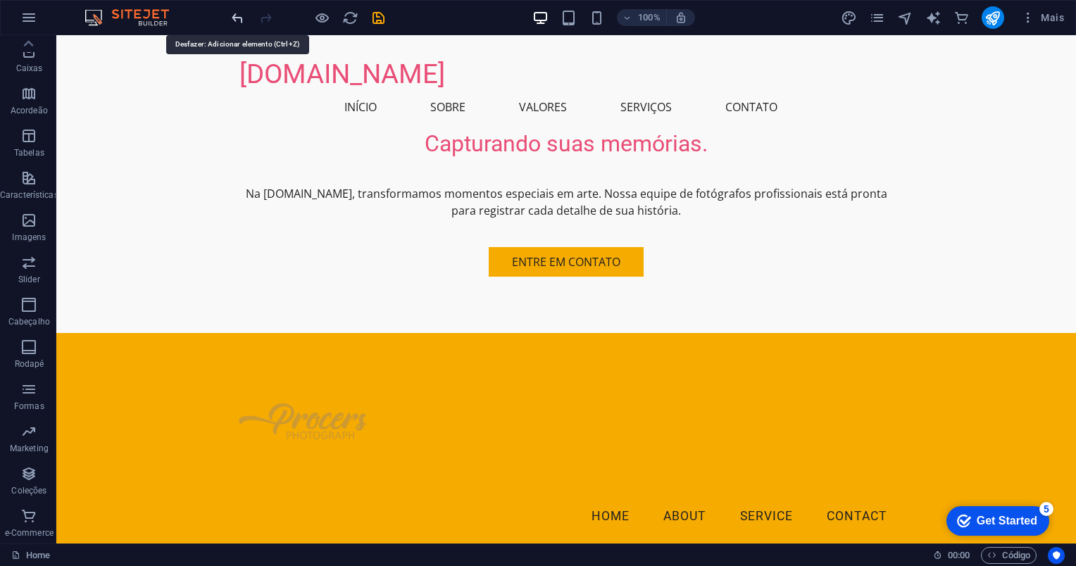
click at [233, 12] on icon "undo" at bounding box center [237, 18] width 16 height 16
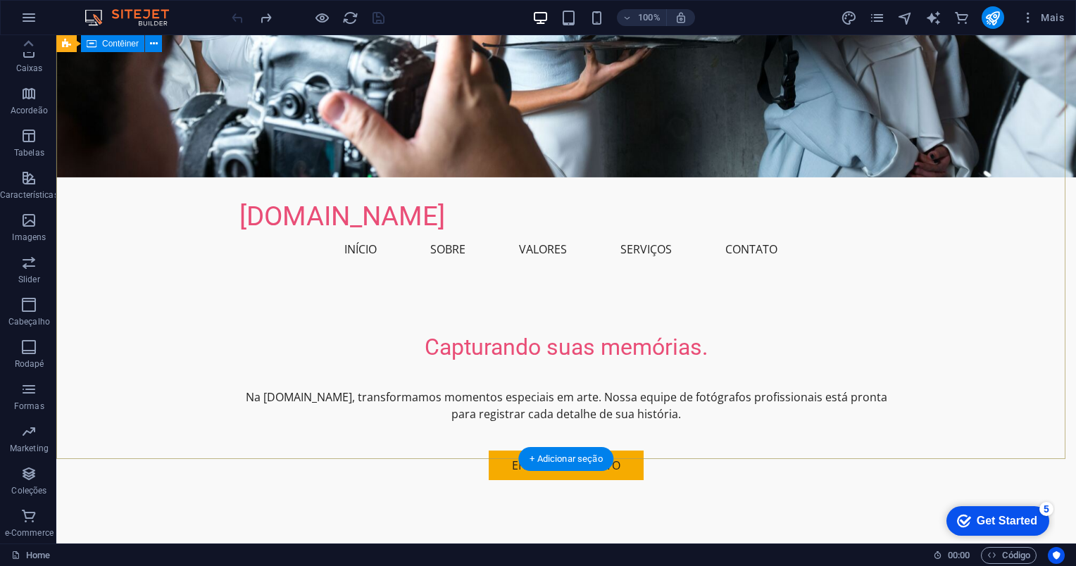
scroll to position [0, 0]
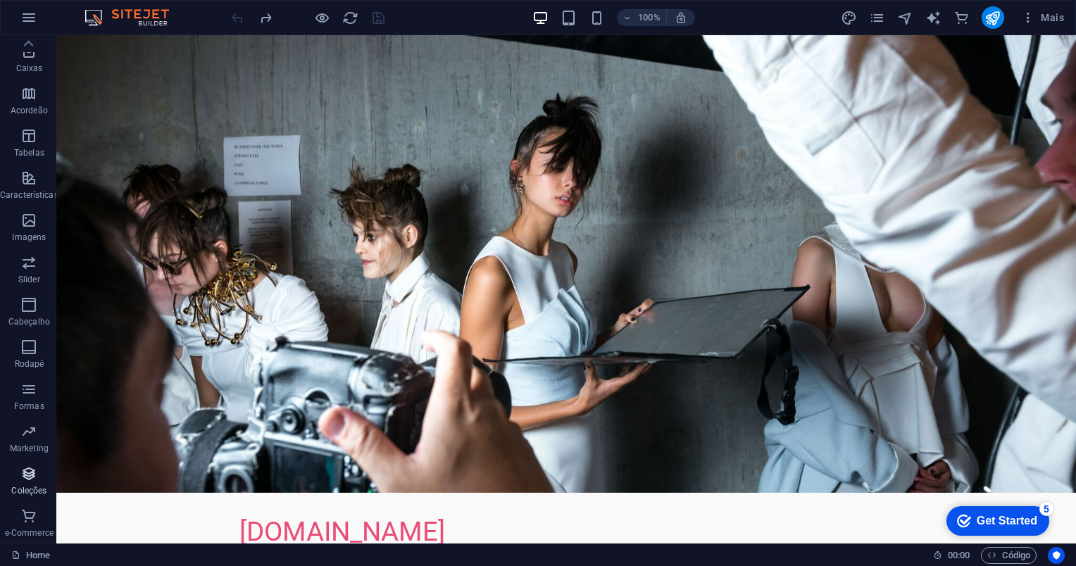
click at [30, 479] on icon "button" at bounding box center [28, 473] width 17 height 17
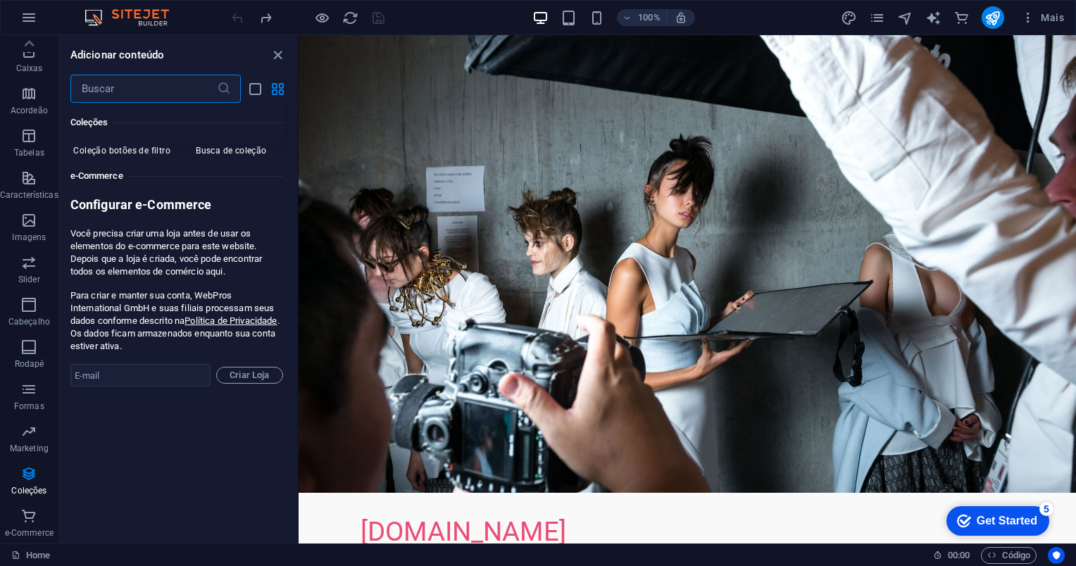
scroll to position [13520, 0]
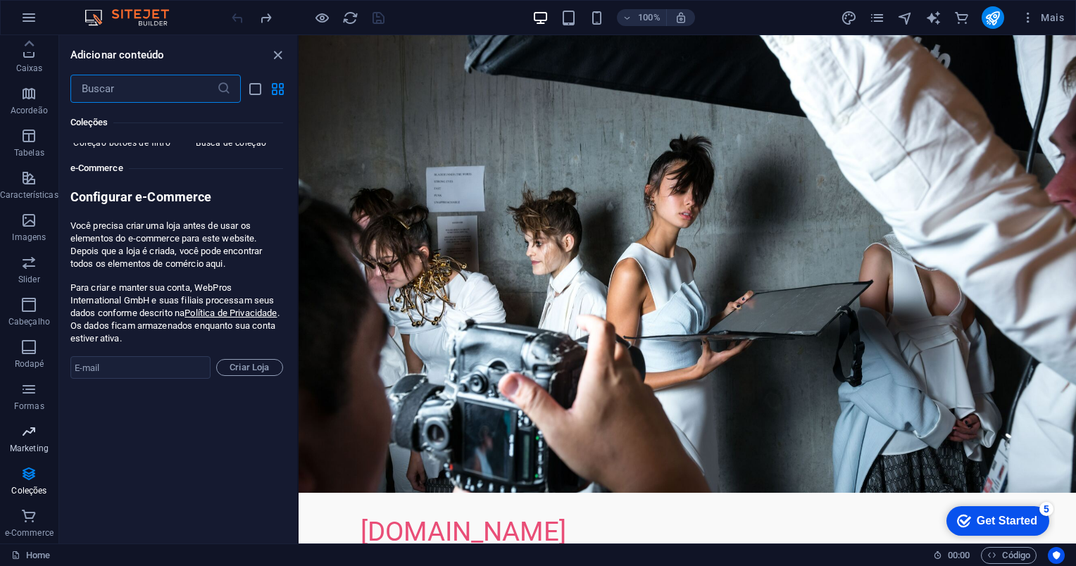
click at [51, 431] on span "Marketing" at bounding box center [29, 440] width 58 height 34
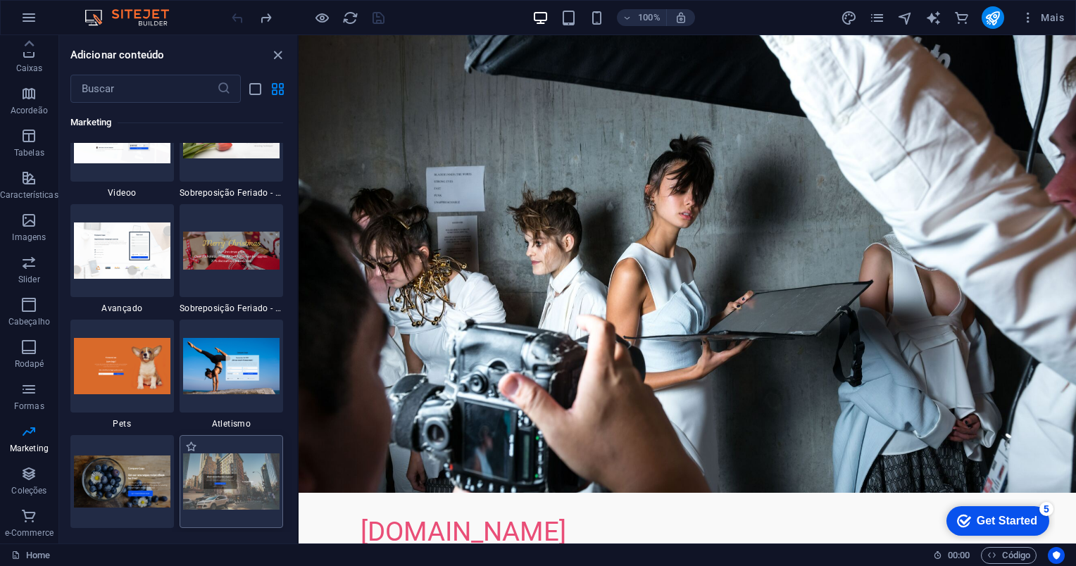
scroll to position [11819, 0]
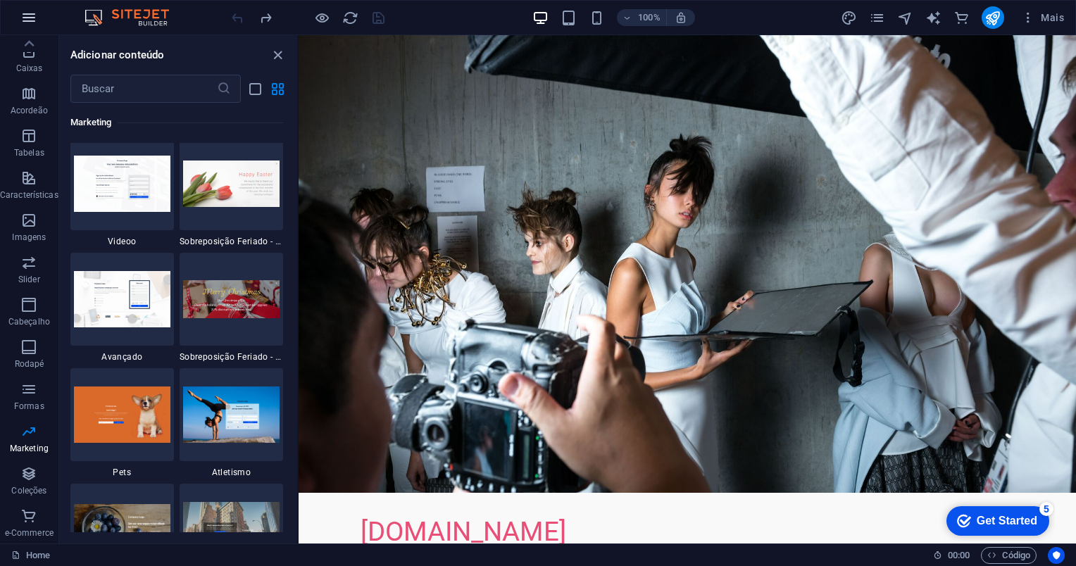
click at [30, 20] on icon "button" at bounding box center [28, 17] width 17 height 17
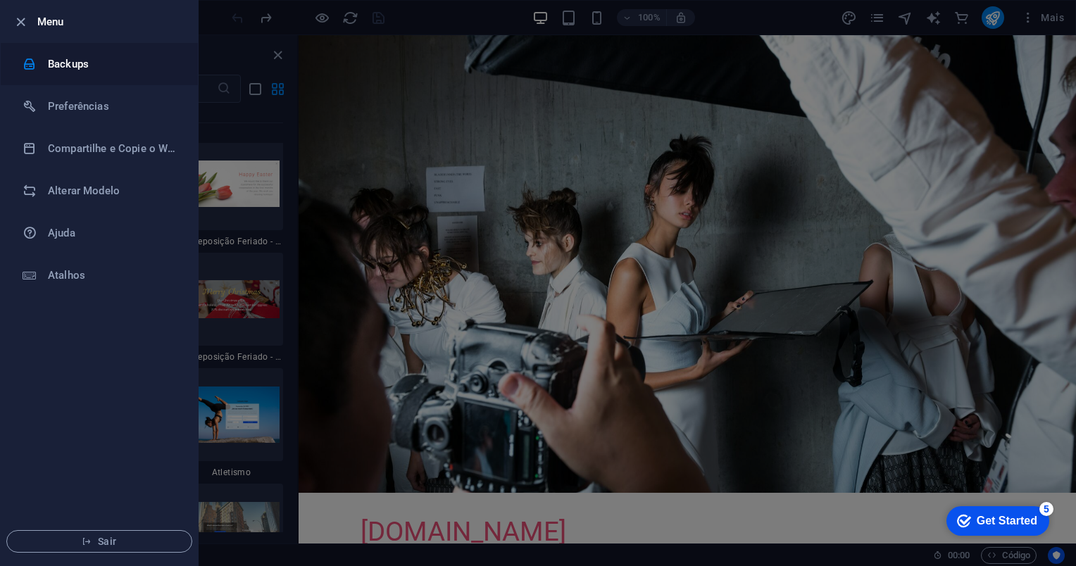
click at [99, 68] on h6 "Backups" at bounding box center [113, 64] width 130 height 17
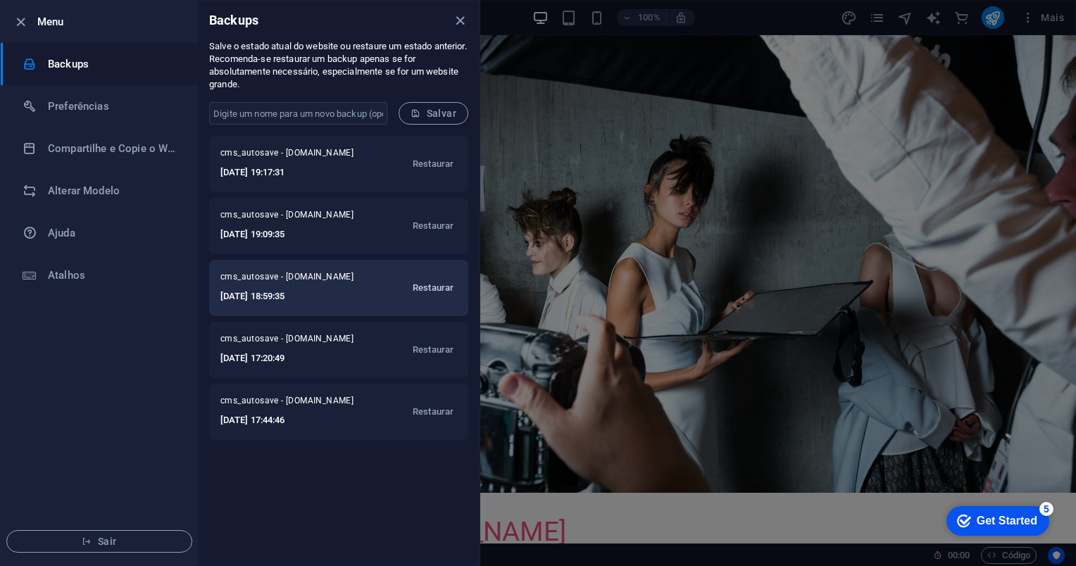
click at [431, 288] on span "Restaurar" at bounding box center [433, 287] width 41 height 17
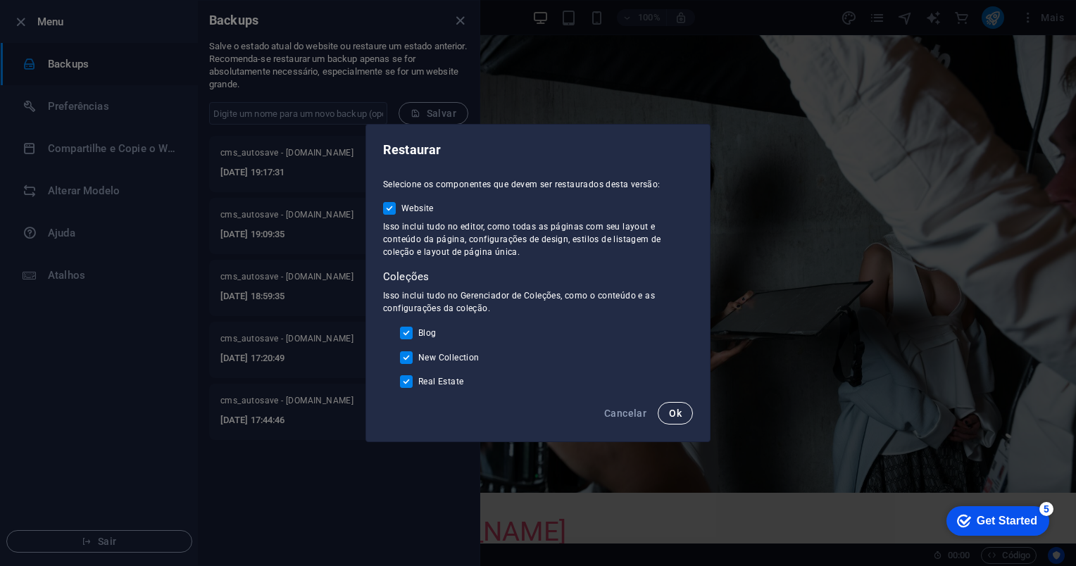
click at [676, 412] on span "Ok" at bounding box center [675, 413] width 13 height 11
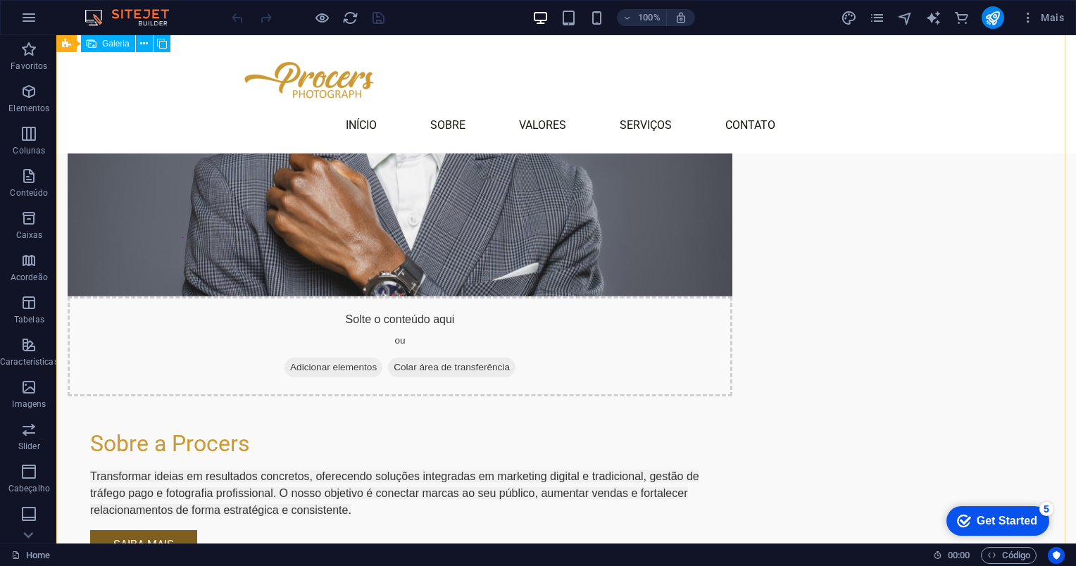
scroll to position [2112, 0]
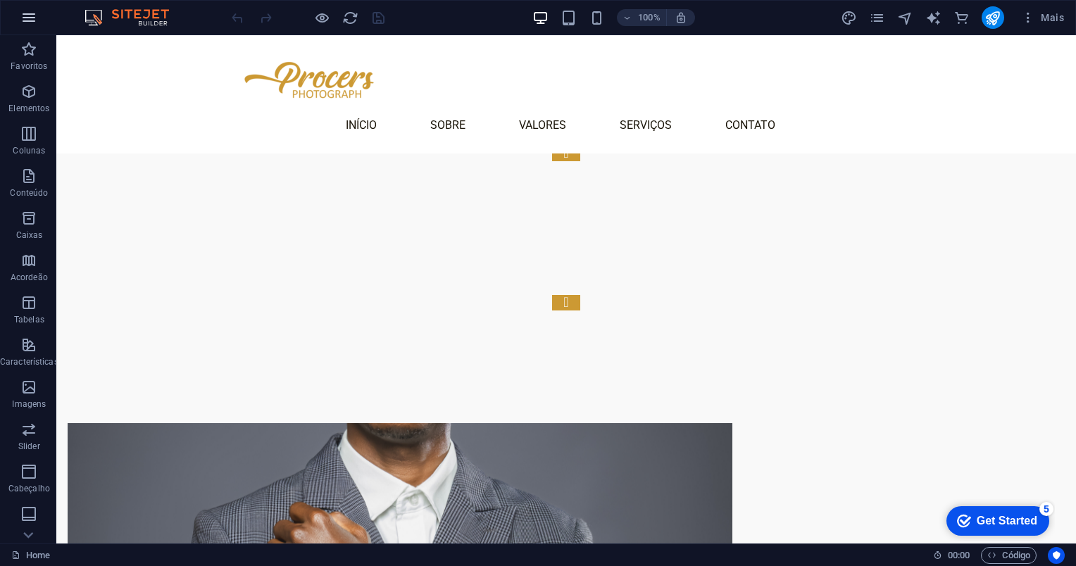
click at [31, 16] on icon "button" at bounding box center [28, 17] width 17 height 17
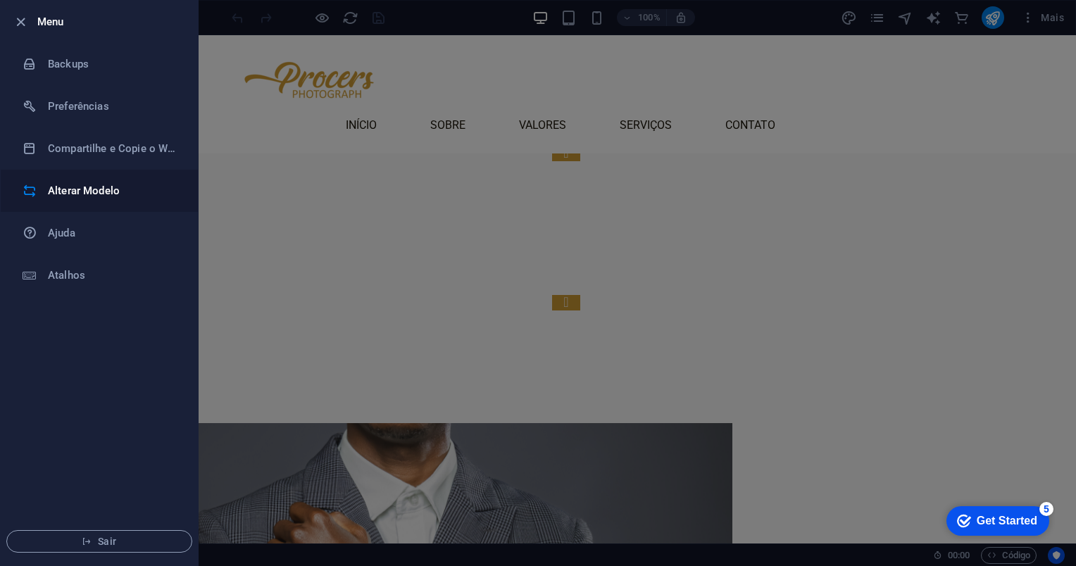
click at [79, 180] on li "Alterar Modelo" at bounding box center [99, 191] width 197 height 42
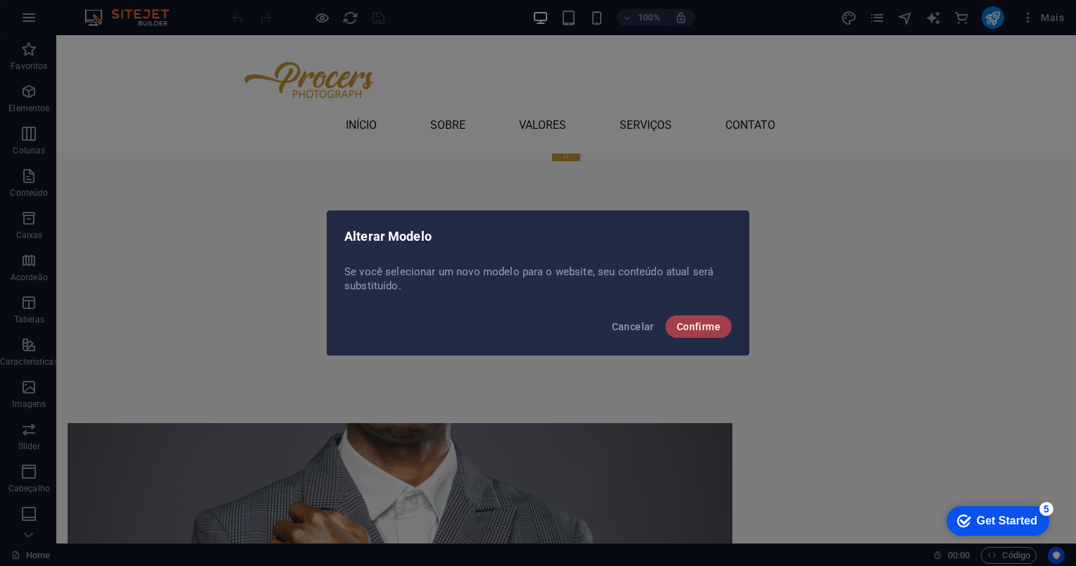
click at [696, 327] on span "Confirme" at bounding box center [699, 326] width 44 height 11
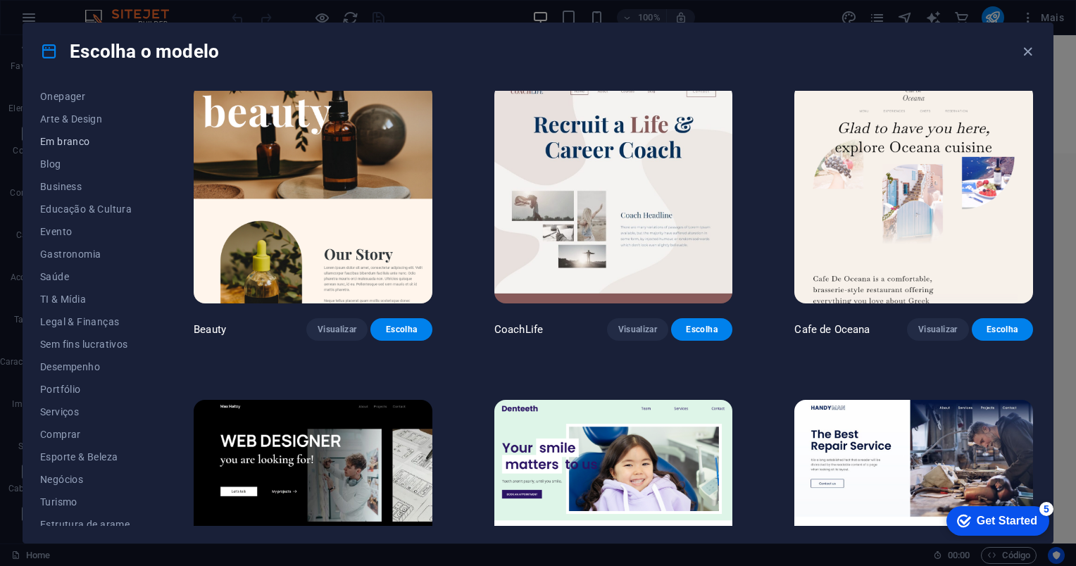
scroll to position [150, 0]
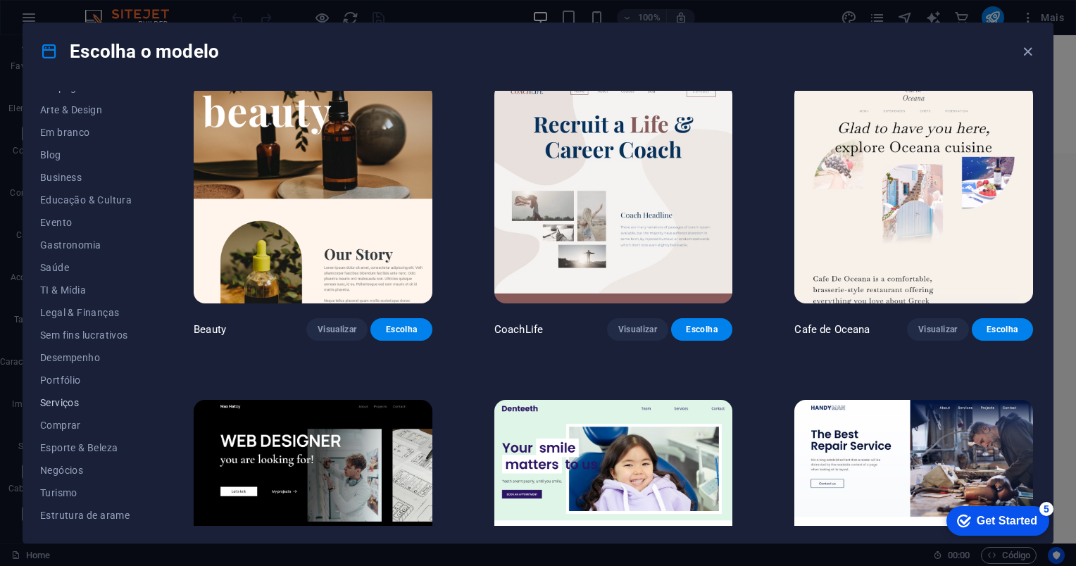
click at [66, 403] on span "Serviços" at bounding box center [86, 402] width 92 height 11
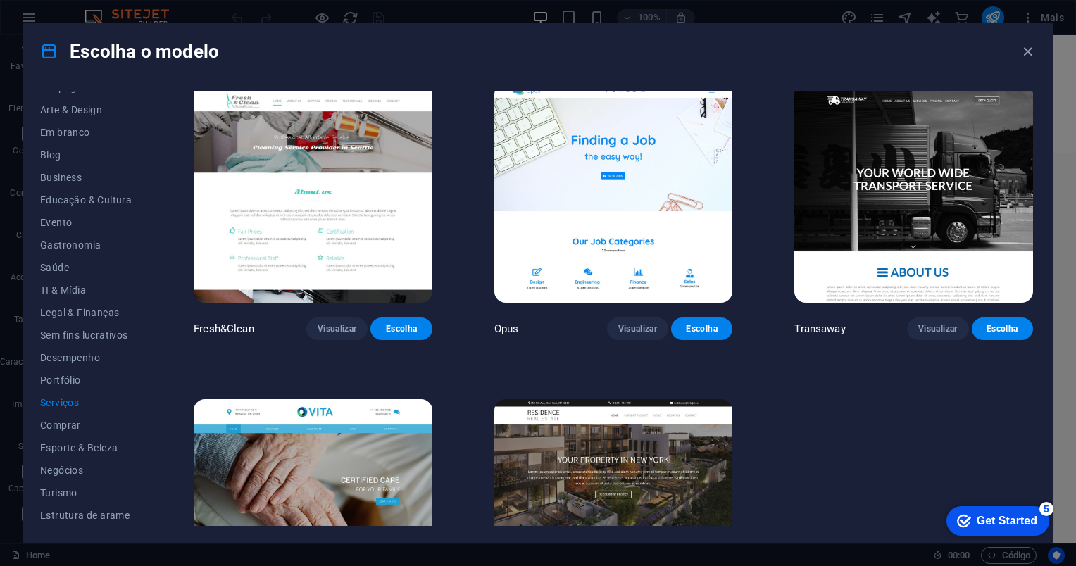
scroll to position [1712, 0]
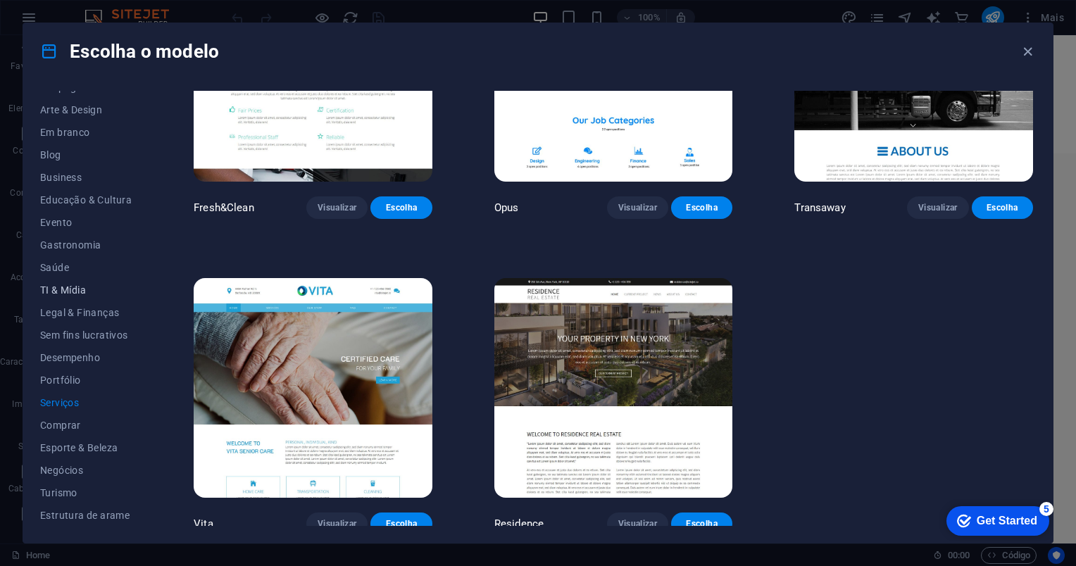
click at [99, 298] on button "TI & Mídia" at bounding box center [86, 290] width 92 height 23
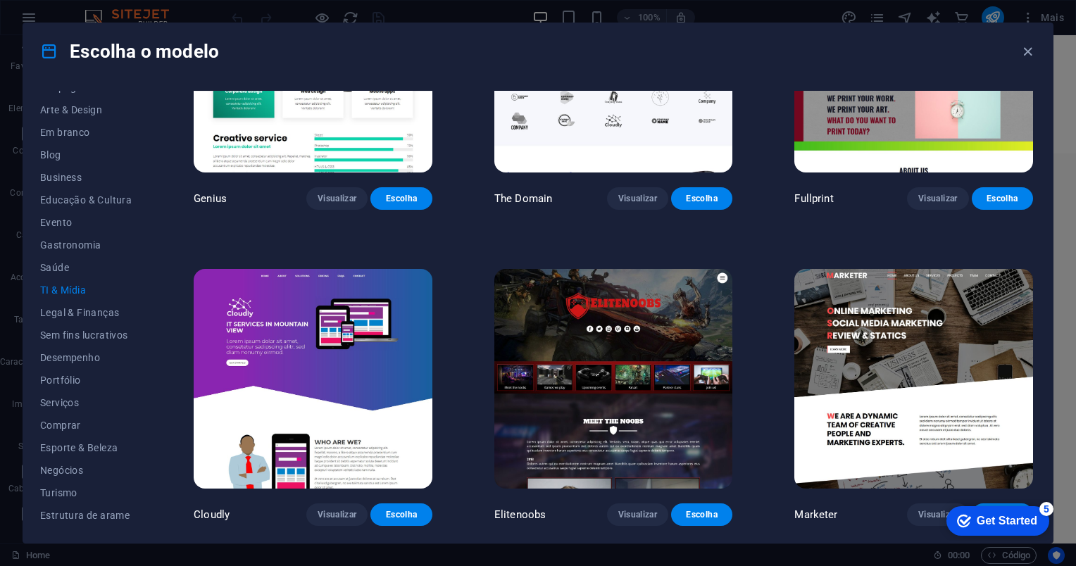
scroll to position [767, 0]
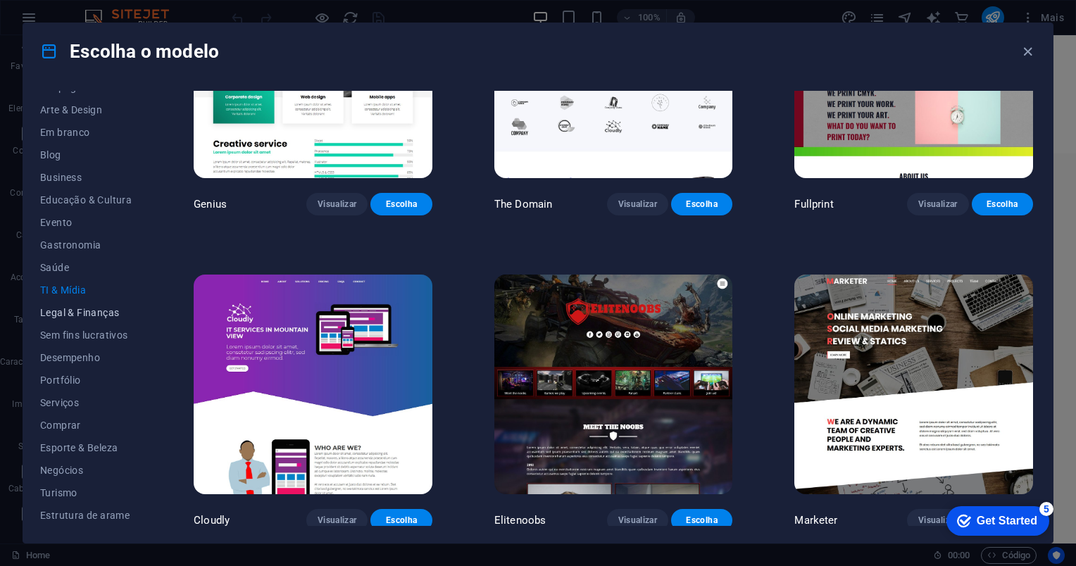
click at [104, 313] on span "Legal & Finanças" at bounding box center [86, 312] width 92 height 11
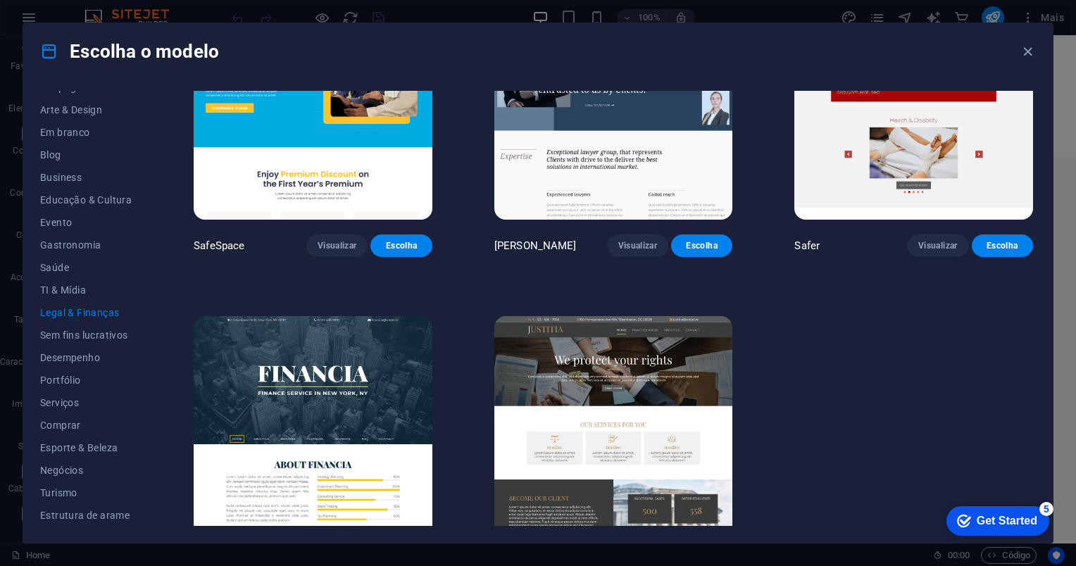
scroll to position [138, 0]
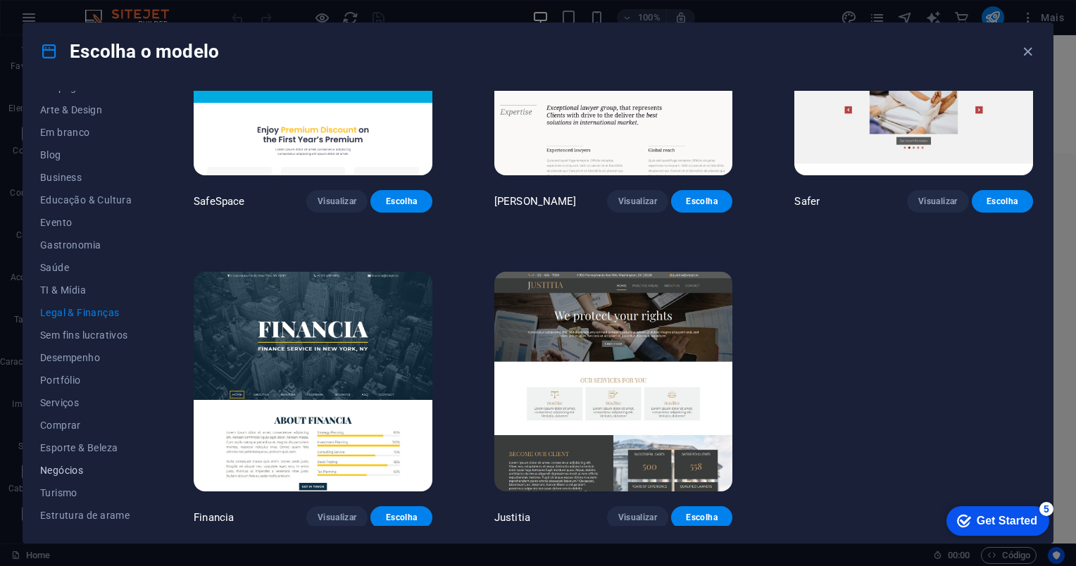
click at [69, 465] on span "Negócios" at bounding box center [86, 470] width 92 height 11
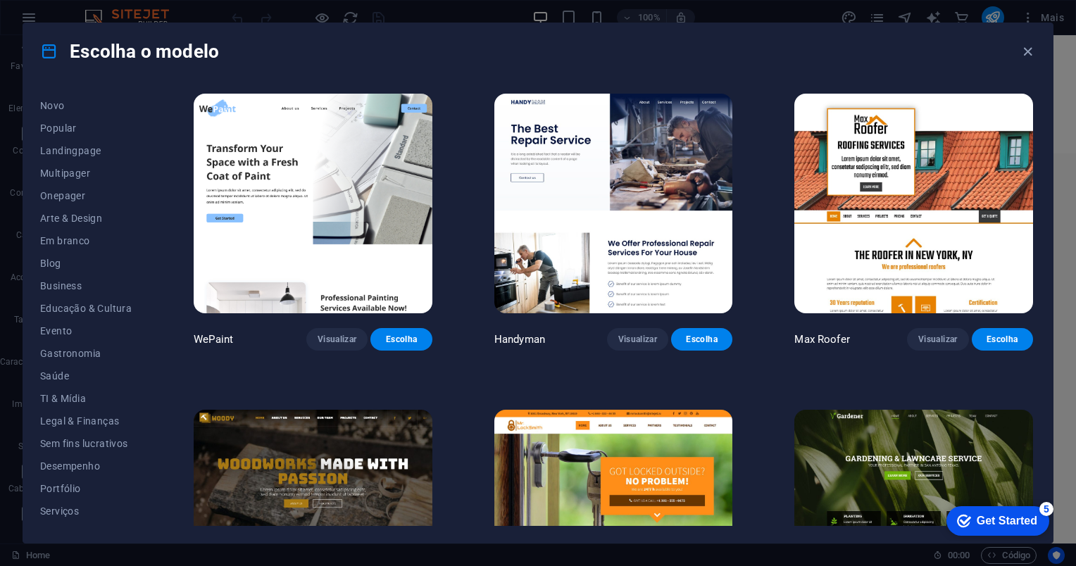
scroll to position [0, 0]
click at [79, 152] on button "Novo" at bounding box center [86, 147] width 92 height 23
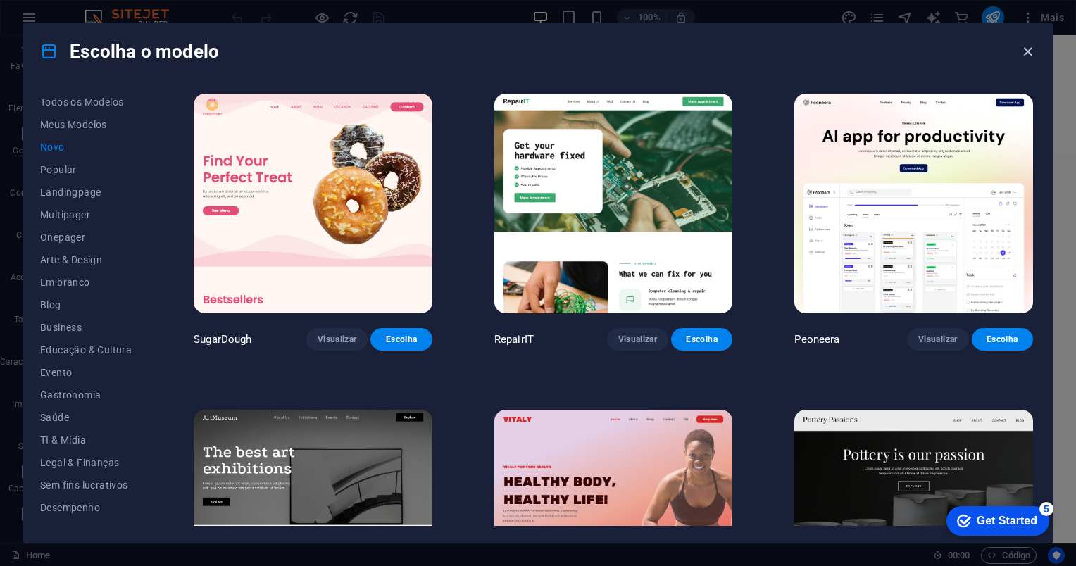
click at [1030, 50] on icon "button" at bounding box center [1027, 52] width 16 height 16
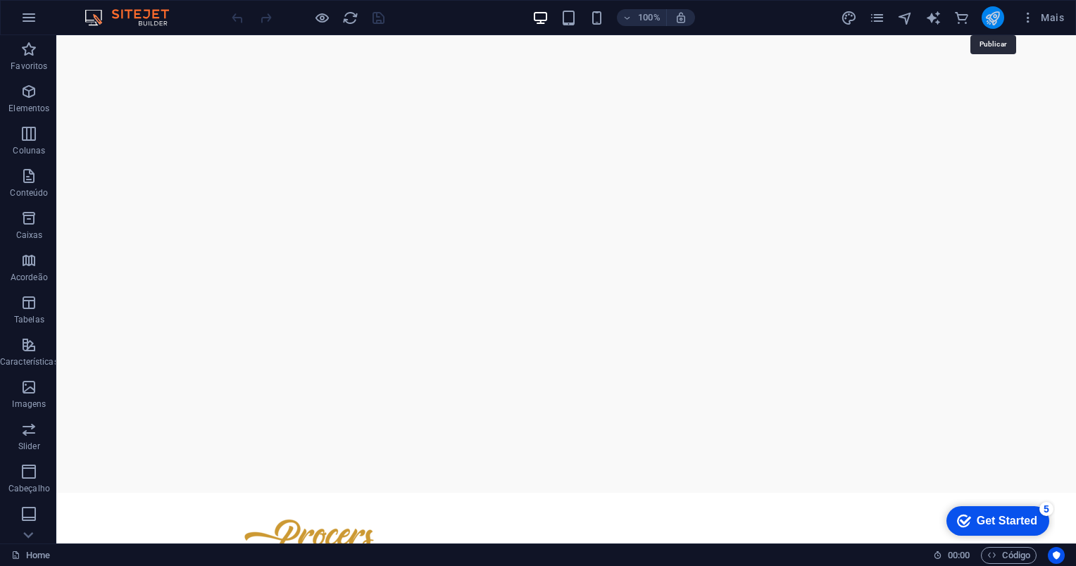
click at [995, 23] on icon "publish" at bounding box center [992, 18] width 16 height 16
